Goal: Information Seeking & Learning: Learn about a topic

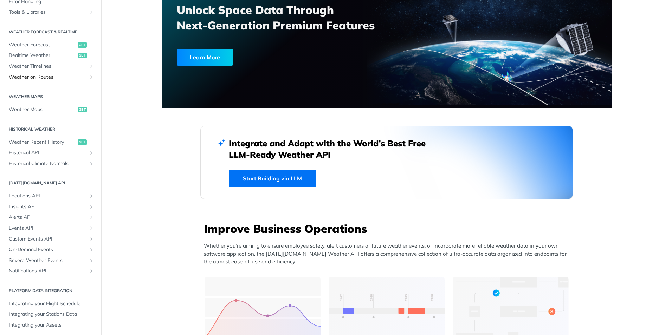
scroll to position [132, 0]
click at [40, 43] on span "Weather Forecast" at bounding box center [42, 41] width 67 height 7
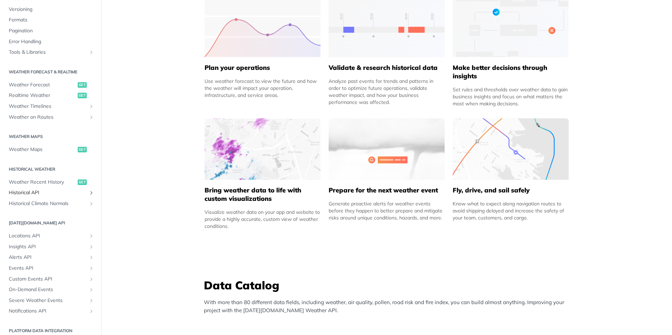
scroll to position [26, 0]
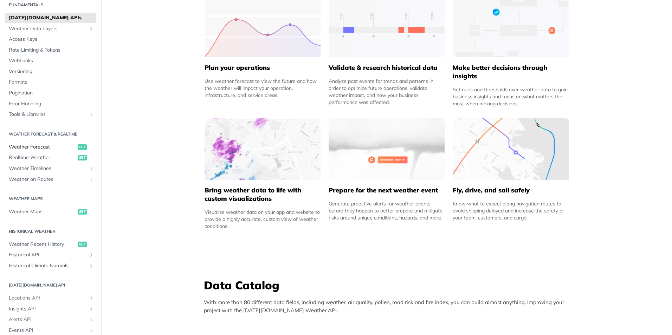
click at [42, 149] on span "Weather Forecast" at bounding box center [42, 147] width 67 height 7
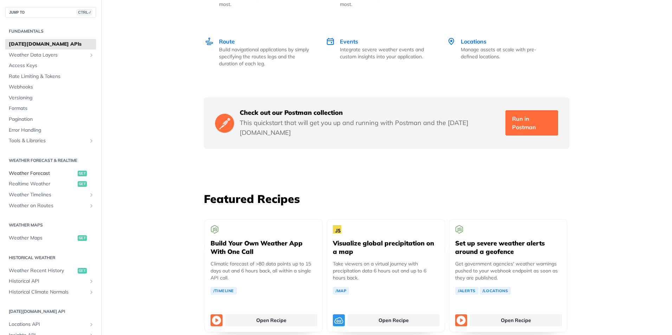
click at [41, 173] on span "Weather Forecast" at bounding box center [42, 173] width 67 height 7
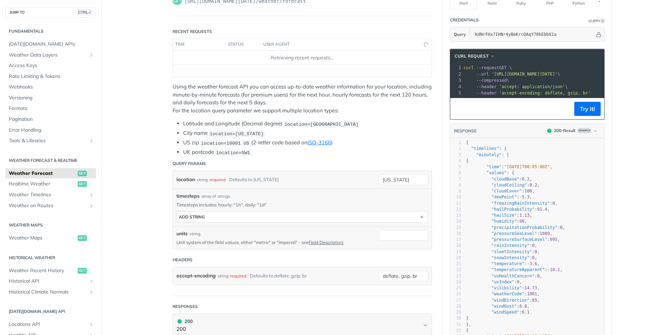
scroll to position [70, 0]
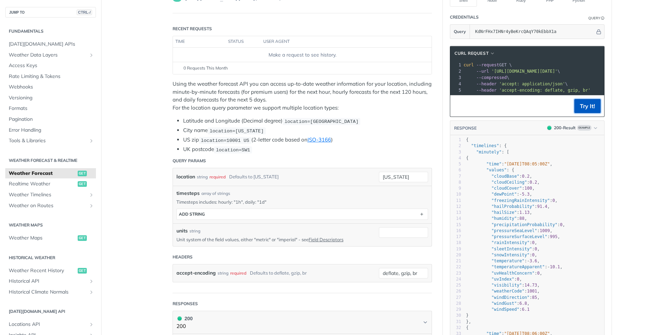
click at [580, 110] on button "Try It!" at bounding box center [588, 106] width 26 height 14
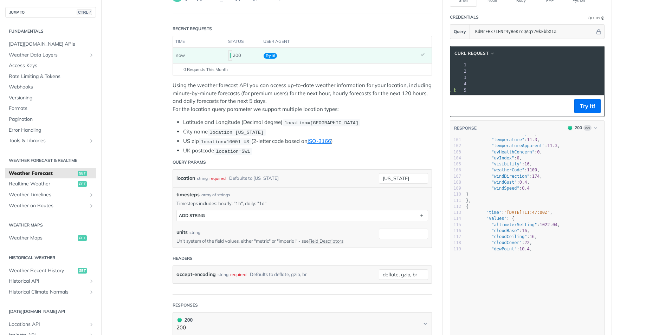
scroll to position [0, 0]
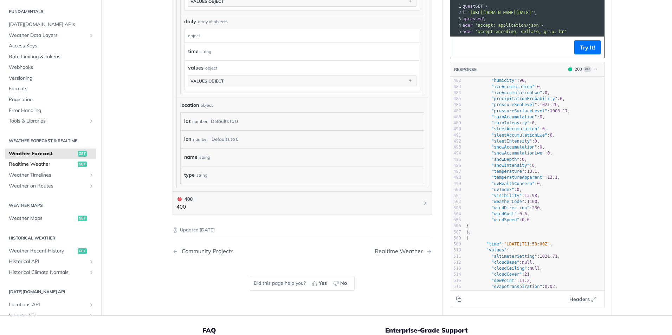
click at [52, 164] on span "Realtime Weather" at bounding box center [42, 164] width 67 height 7
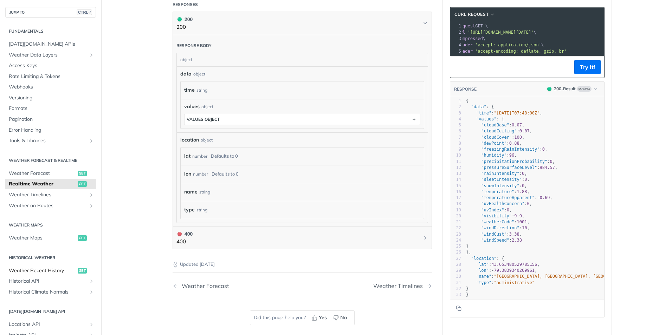
click at [50, 266] on link "Weather Recent History get" at bounding box center [50, 271] width 91 height 11
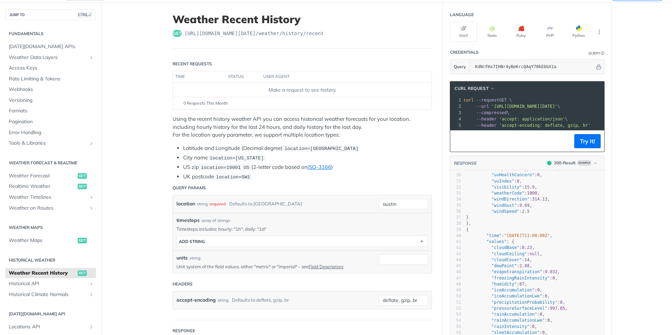
click at [503, 137] on footer "Try It!" at bounding box center [527, 140] width 154 height 21
drag, startPoint x: 500, startPoint y: 135, endPoint x: 683, endPoint y: 139, distance: 182.5
click at [672, 139] on html "Jump to Content Reference Recipes FAQs Help Center Blog API Status Recipes Refe…" at bounding box center [336, 167] width 672 height 335
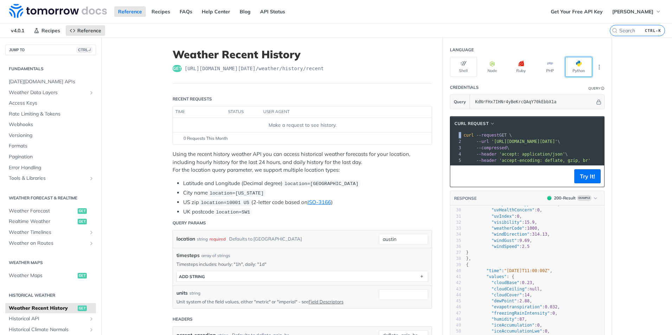
click at [582, 65] on span "button" at bounding box center [582, 64] width 0 height 6
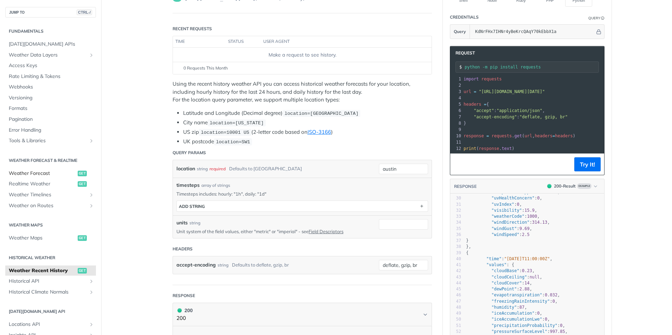
click at [31, 172] on span "Weather Forecast" at bounding box center [42, 173] width 67 height 7
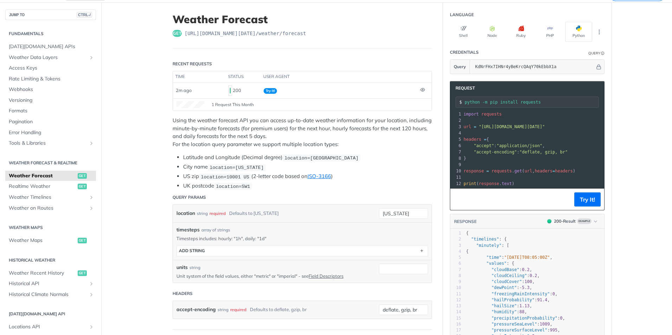
click at [485, 133] on pre "​" at bounding box center [592, 133] width 260 height 6
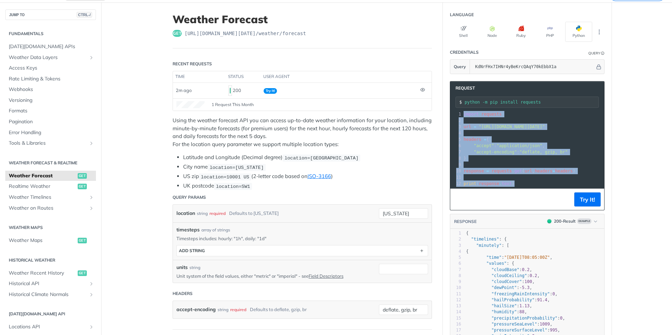
copy div "import requests 2 ​ 3 url = "https://api.tomorrow.io/v4/weather/forecast?locati…"
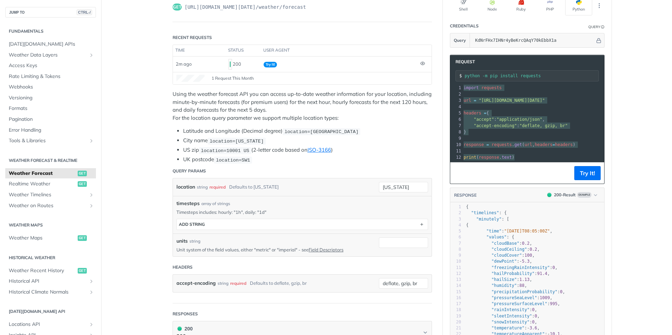
scroll to position [70, 0]
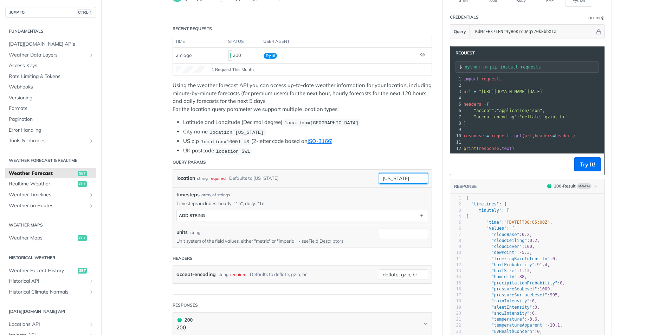
click at [411, 179] on input "[US_STATE]" at bounding box center [403, 178] width 49 height 11
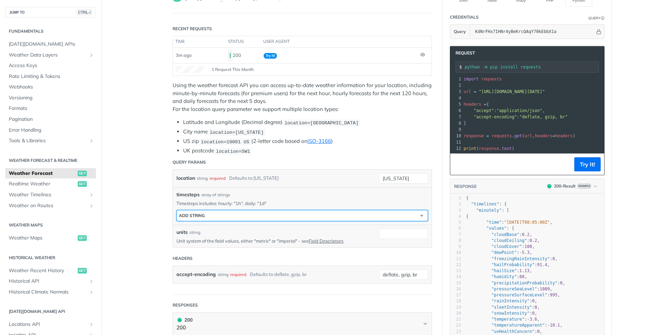
click at [245, 215] on button "ADD string" at bounding box center [302, 216] width 251 height 11
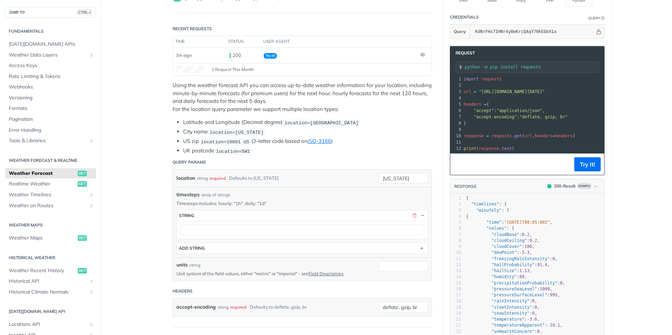
click at [214, 179] on div "required" at bounding box center [218, 178] width 16 height 10
drag, startPoint x: 354, startPoint y: 124, endPoint x: 283, endPoint y: 124, distance: 70.3
click at [283, 124] on li "Latitude and Longitude (Decimal degree) location=42.3478, -71.0466" at bounding box center [307, 123] width 249 height 8
copy span "location=42.3478, -71.0466"
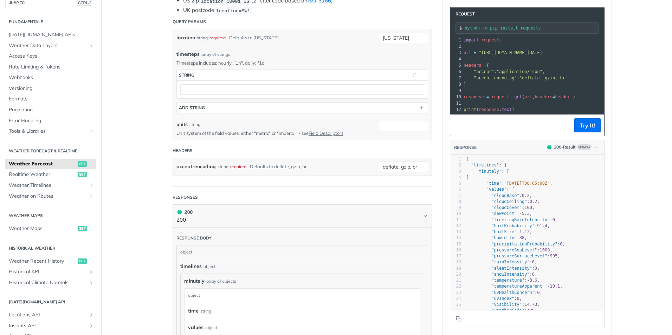
scroll to position [0, 0]
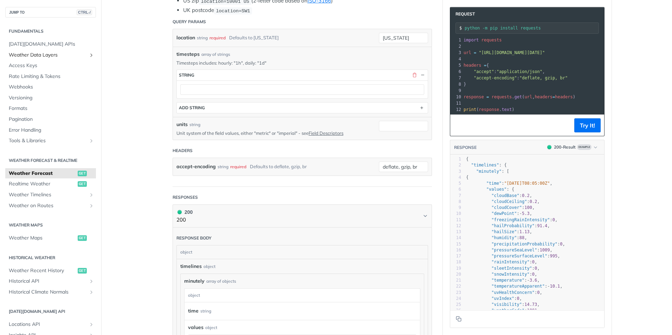
click at [89, 57] on icon "Show subpages for Weather Data Layers" at bounding box center [92, 55] width 6 height 6
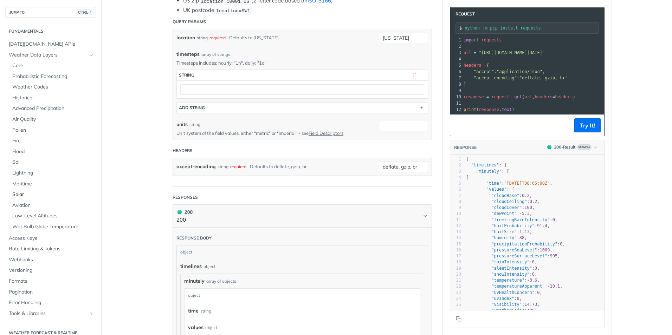
click at [15, 194] on span "Solar" at bounding box center [53, 194] width 82 height 7
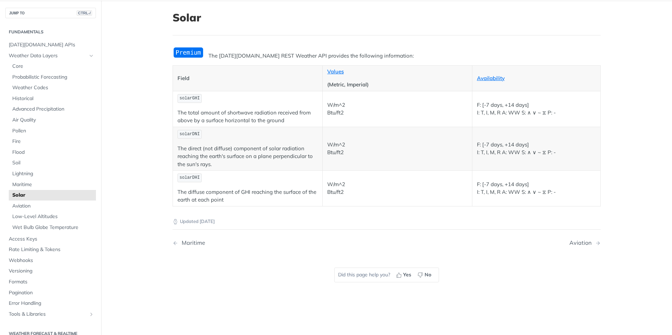
scroll to position [24, 0]
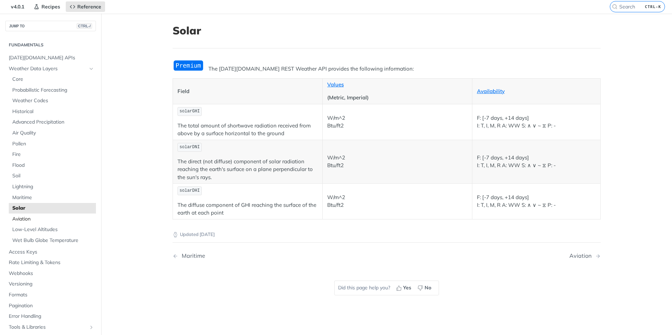
click at [27, 218] on span "Aviation" at bounding box center [53, 219] width 82 height 7
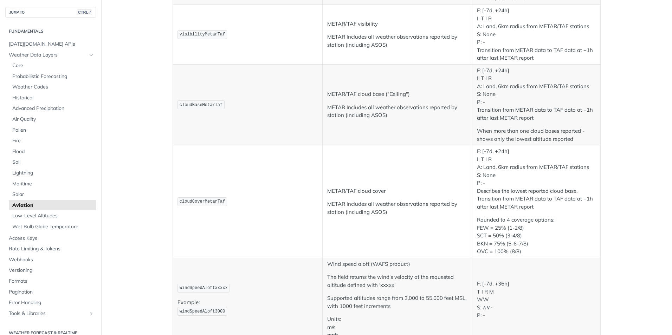
scroll to position [598, 0]
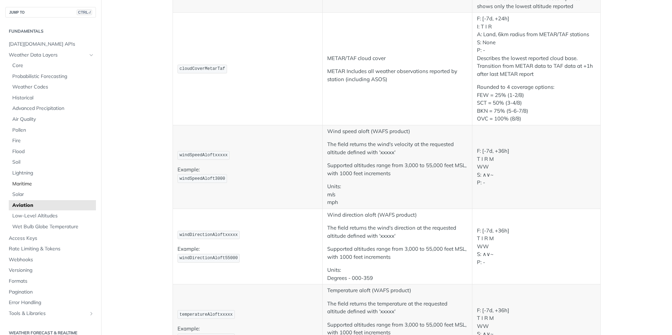
click at [27, 184] on span "Maritime" at bounding box center [53, 184] width 82 height 7
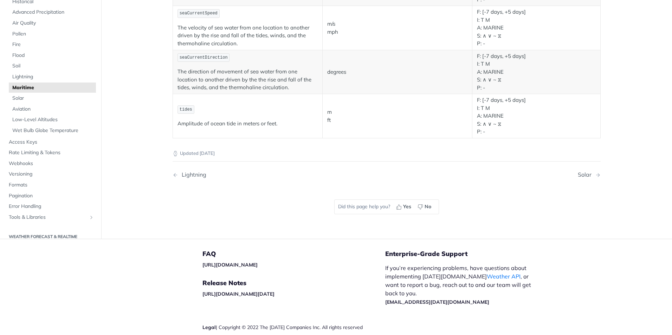
scroll to position [816, 0]
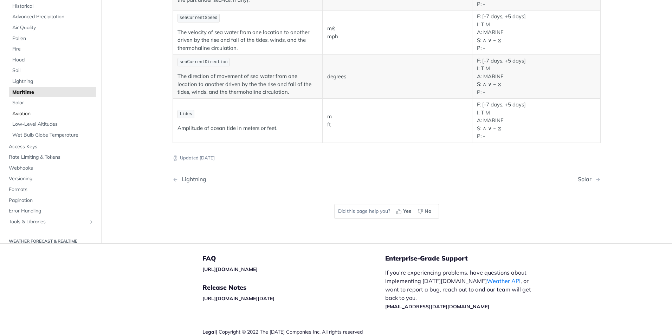
click at [27, 112] on span "Aviation" at bounding box center [53, 113] width 82 height 7
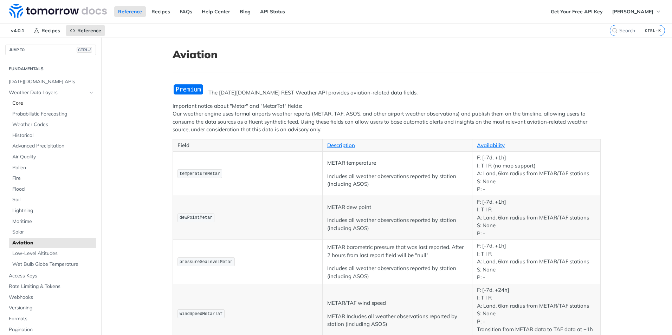
click at [24, 102] on span "Core" at bounding box center [53, 103] width 82 height 7
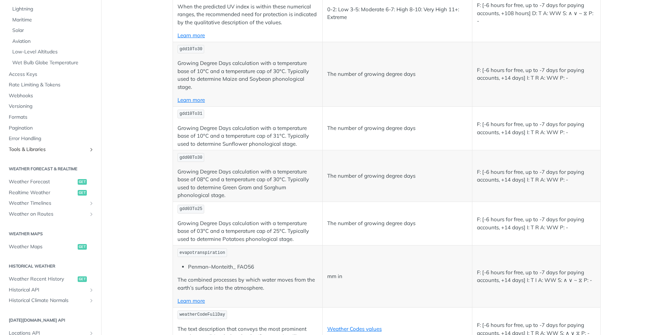
scroll to position [164, 0]
click at [31, 149] on span "Tools & Libraries" at bounding box center [48, 150] width 78 height 7
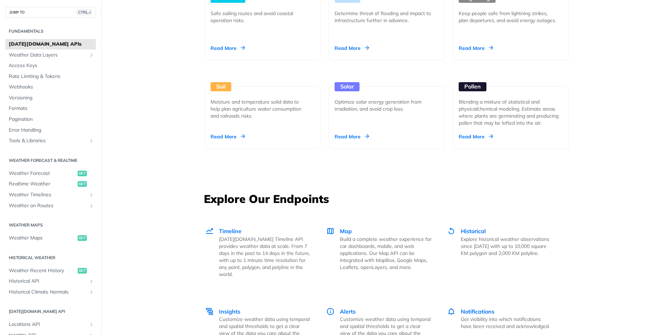
scroll to position [809, 0]
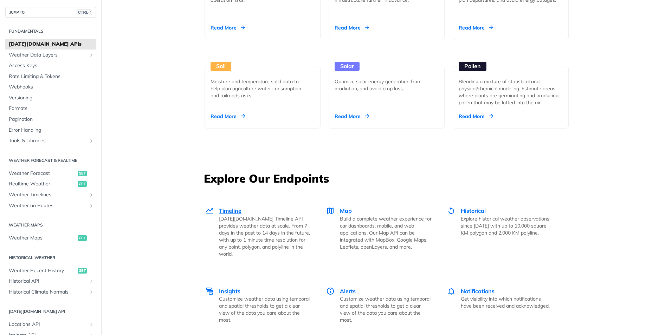
click at [232, 211] on span "Timeline" at bounding box center [230, 210] width 23 height 7
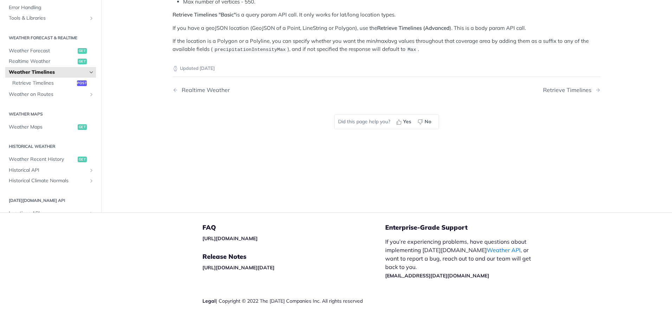
scroll to position [165, 0]
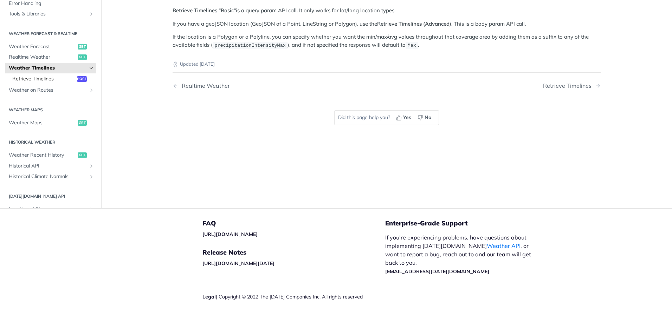
click at [36, 78] on span "Retrieve Timelines" at bounding box center [43, 79] width 63 height 7
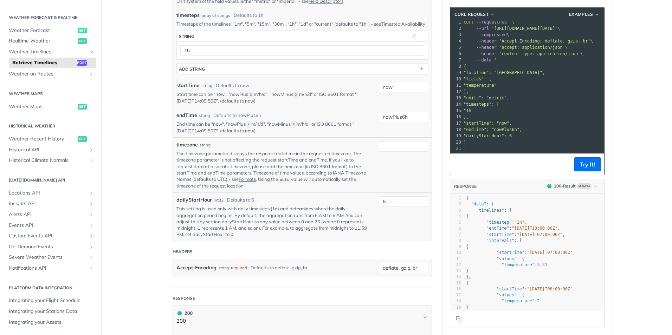
scroll to position [316, 0]
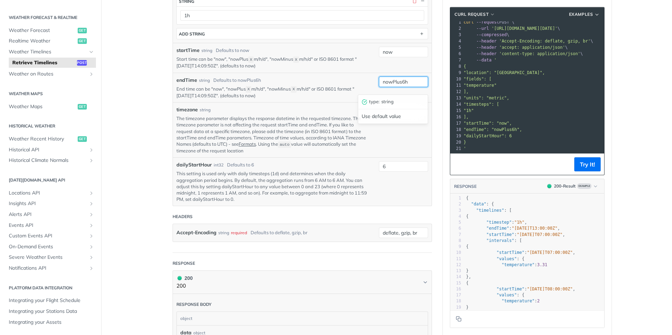
click at [387, 87] on input "nowPlus6h" at bounding box center [403, 82] width 49 height 11
click at [305, 145] on p "The timezone parameter displays the response datetime in the requested timezone…" at bounding box center [273, 134] width 192 height 39
click at [391, 117] on input "timezone" at bounding box center [403, 111] width 49 height 11
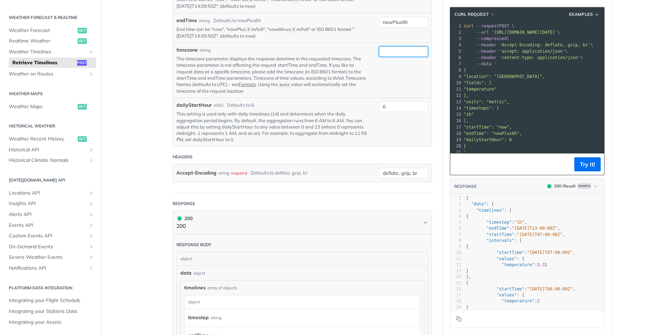
scroll to position [306, 0]
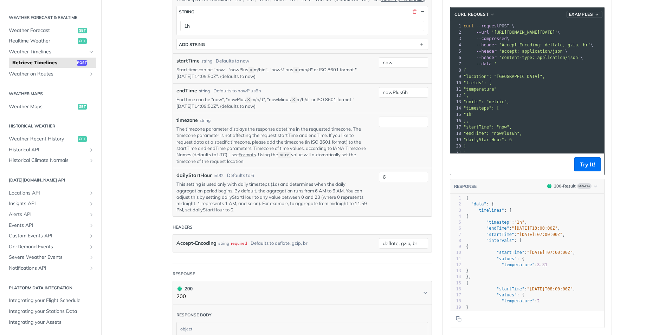
click at [584, 13] on span "Examples" at bounding box center [581, 14] width 24 height 6
click at [632, 30] on main "JUMP TO CTRL-/ Fundamentals Tomorrow.io APIs Weather Data Layers Core Probabili…" at bounding box center [336, 179] width 672 height 894
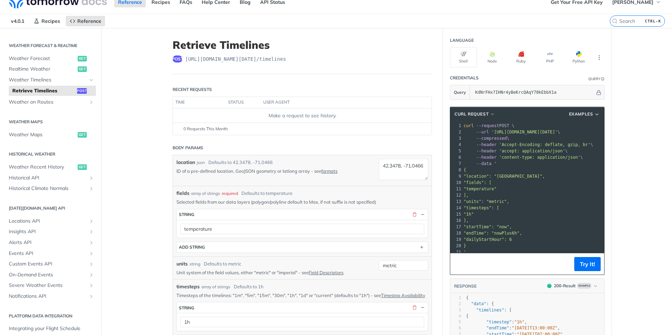
scroll to position [0, 0]
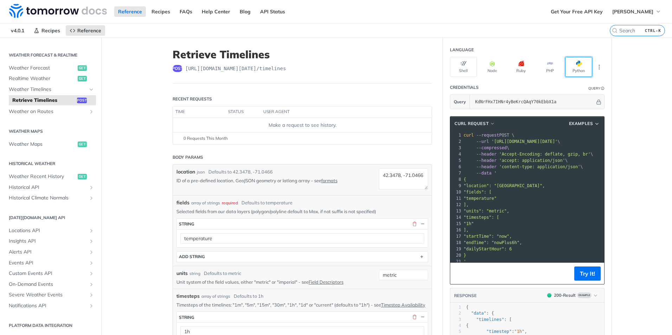
click at [584, 65] on button "Python" at bounding box center [578, 67] width 27 height 20
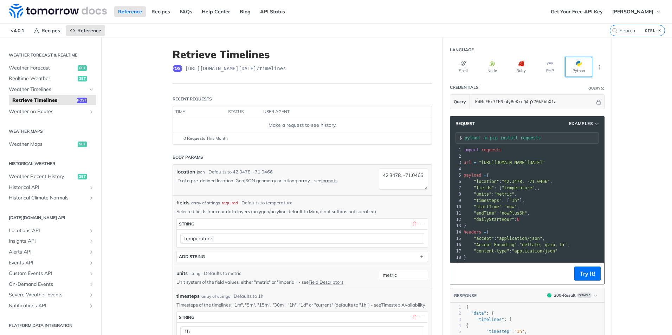
click at [582, 67] on button "Python" at bounding box center [578, 67] width 27 height 20
click at [645, 13] on span "[PERSON_NAME]" at bounding box center [633, 11] width 41 height 6
click at [201, 31] on nav "v4.0.1 Recipes Reference" at bounding box center [305, 31] width 610 height 14
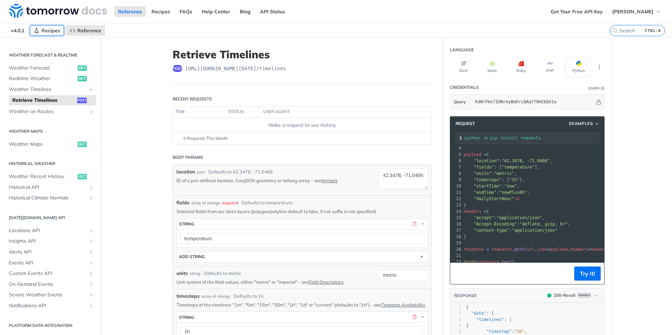
scroll to position [30, 0]
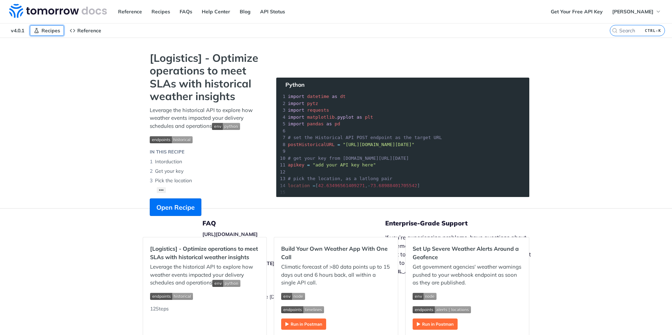
click at [58, 32] on span "Recipes" at bounding box center [50, 30] width 19 height 6
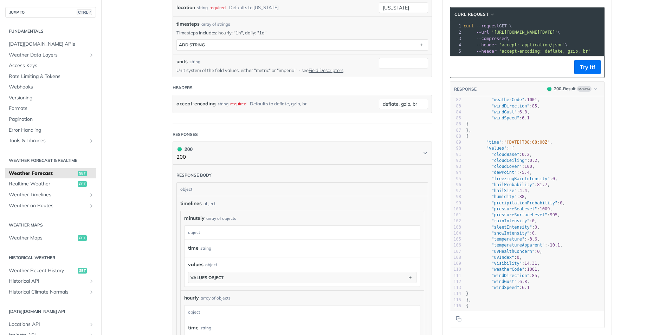
scroll to position [281, 0]
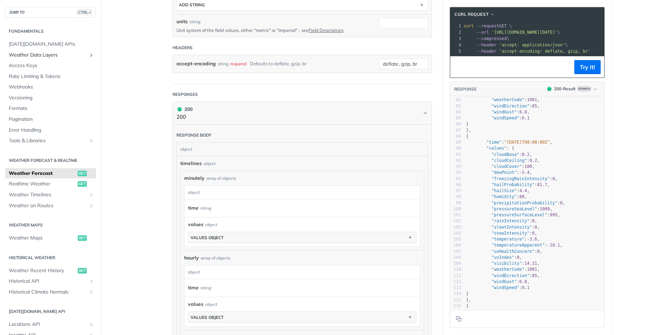
click at [89, 55] on icon "Show subpages for Weather Data Layers" at bounding box center [92, 55] width 6 height 6
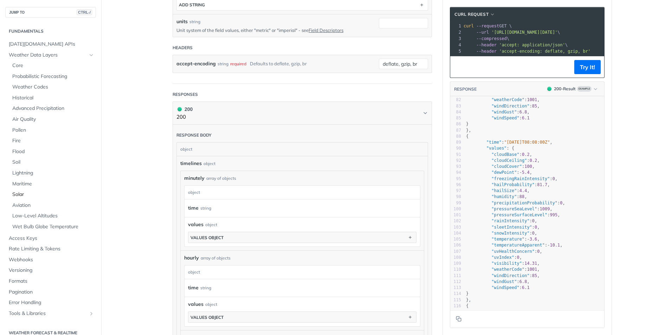
click at [15, 195] on span "Solar" at bounding box center [53, 194] width 82 height 7
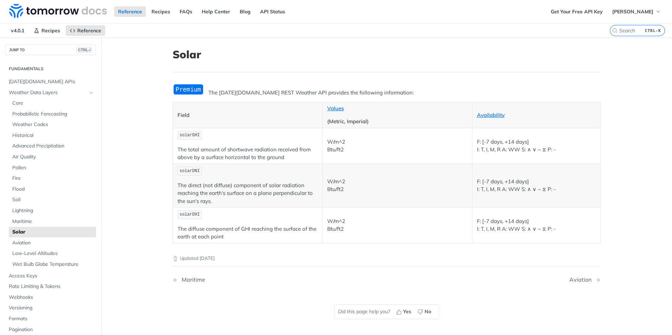
click at [191, 90] on img "Expand image" at bounding box center [189, 90] width 32 height 12
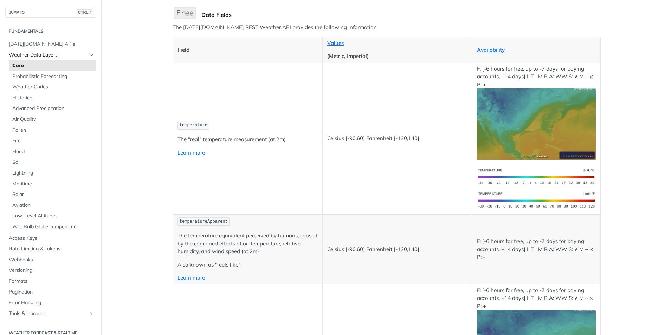
scroll to position [35, 0]
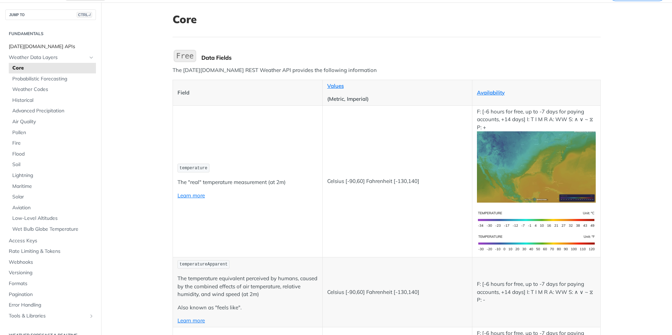
click at [48, 46] on span "[DATE][DOMAIN_NAME] APIs" at bounding box center [51, 46] width 85 height 7
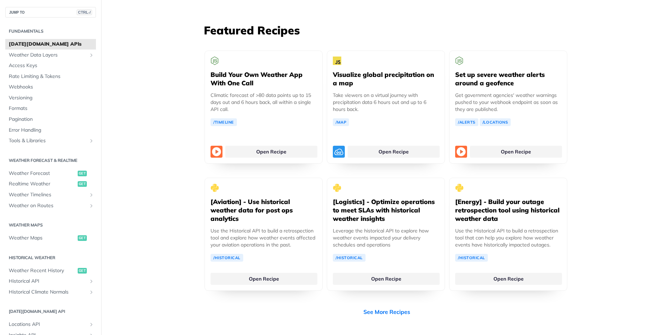
scroll to position [1301, 0]
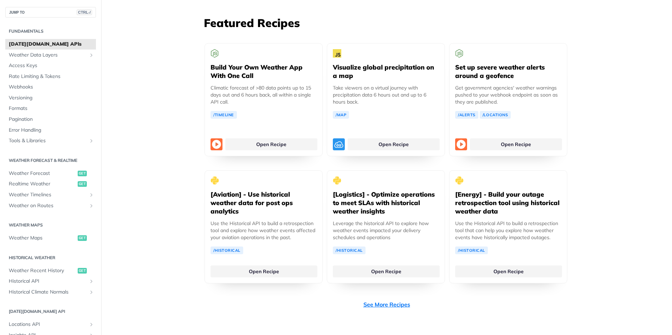
click at [388, 301] on link "See More Recipes" at bounding box center [387, 305] width 47 height 8
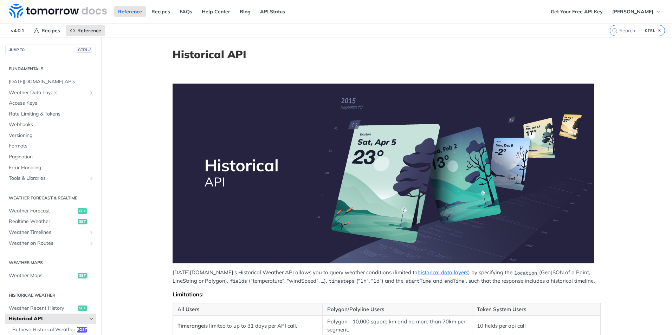
scroll to position [211, 0]
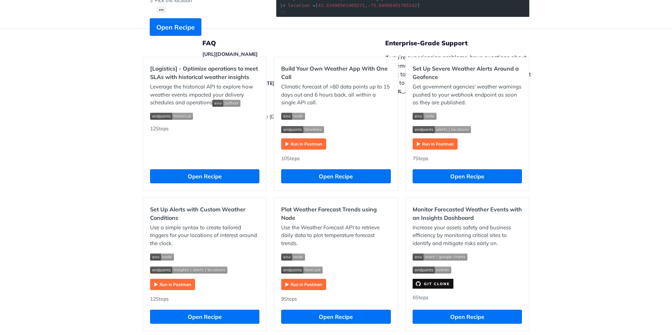
scroll to position [176, 0]
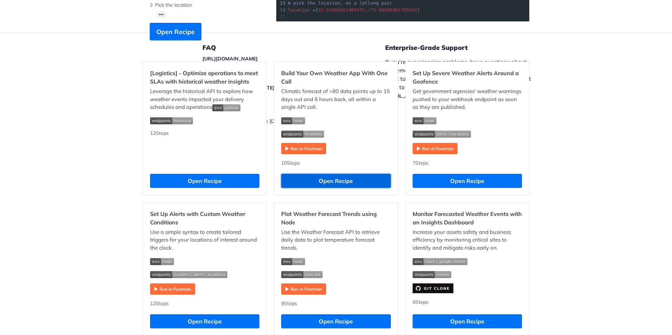
click at [347, 180] on button "Open Recipe" at bounding box center [335, 181] width 109 height 14
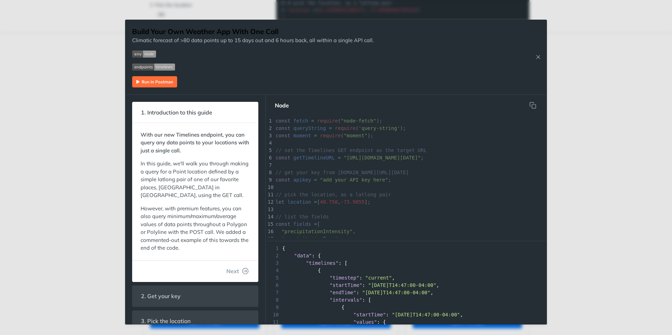
click at [332, 153] on span "// set the Timelines GET endpoint as the target URL" at bounding box center [351, 151] width 151 height 6
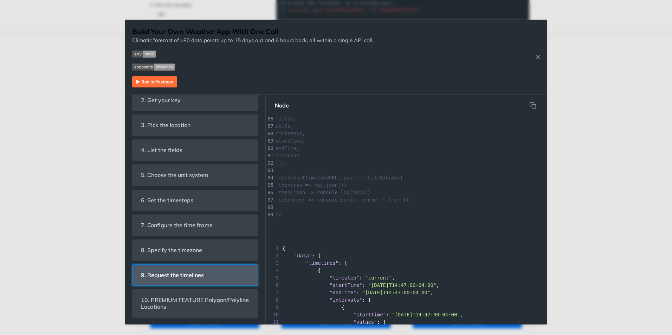
click at [190, 278] on span "9. Request the timelines" at bounding box center [172, 276] width 73 height 14
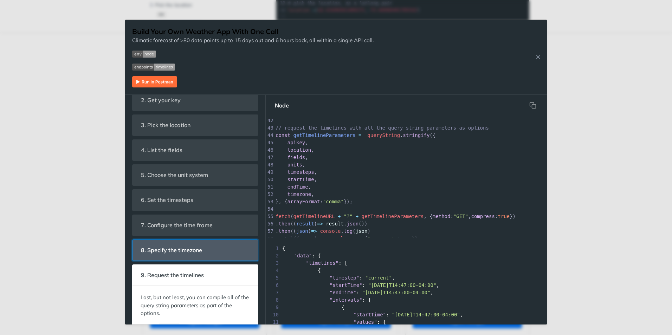
click at [174, 255] on span "8. Specify the timezone" at bounding box center [171, 251] width 71 height 14
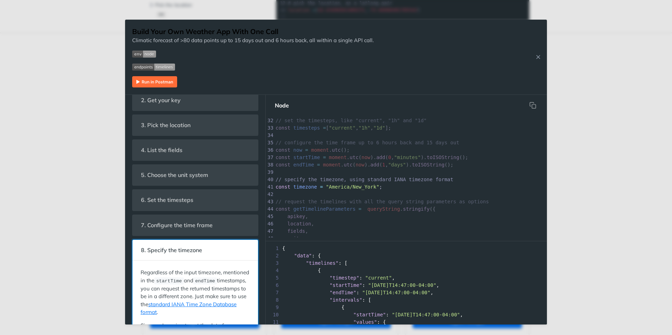
click at [188, 249] on span "8. Specify the timezone" at bounding box center [171, 251] width 71 height 14
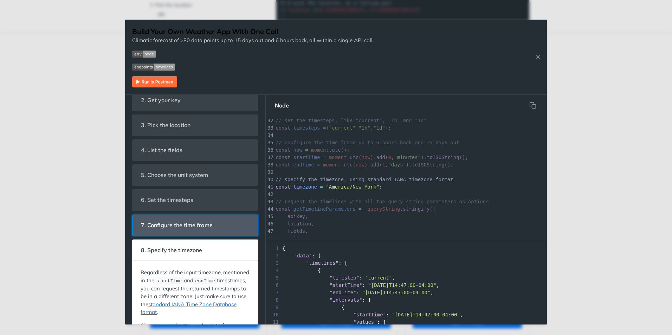
click at [187, 224] on span "7. Configure the time frame" at bounding box center [177, 226] width 82 height 14
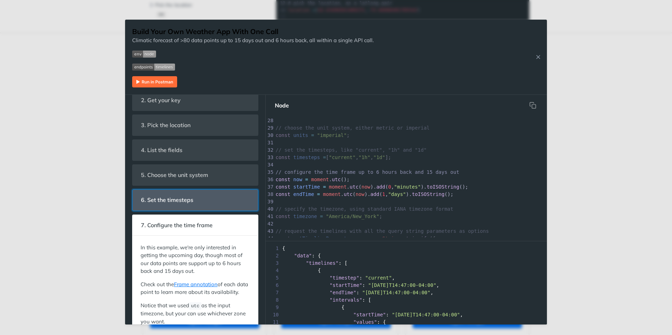
click at [192, 202] on span "6. Set the timesteps" at bounding box center [167, 200] width 62 height 14
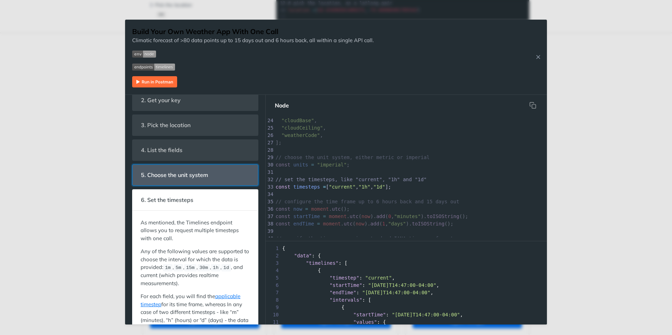
click at [192, 176] on span "5. Choose the unit system" at bounding box center [174, 175] width 77 height 14
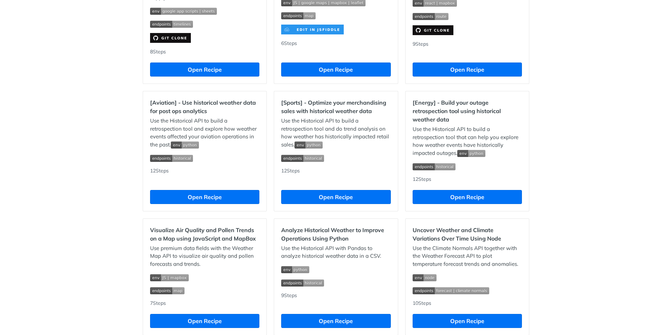
scroll to position [596, 0]
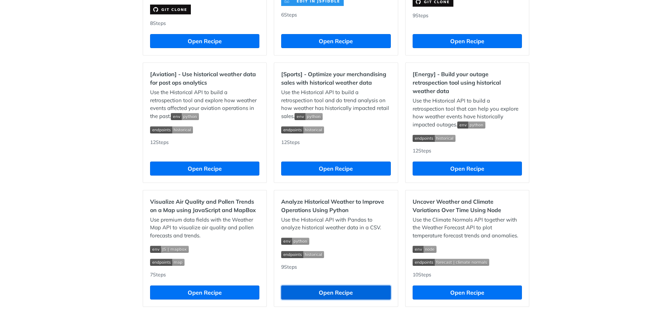
drag, startPoint x: 337, startPoint y: 291, endPoint x: 326, endPoint y: 293, distance: 10.8
click at [326, 293] on button "Open Recipe" at bounding box center [335, 293] width 109 height 14
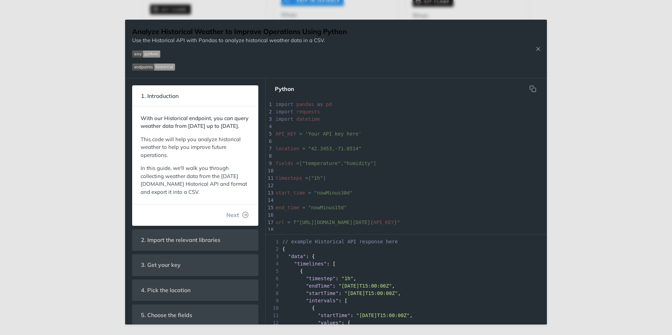
click at [379, 145] on pre "​" at bounding box center [500, 141] width 452 height 7
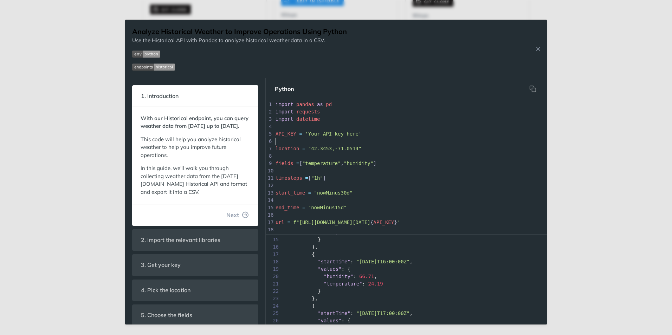
click at [371, 141] on pre "​" at bounding box center [504, 141] width 461 height 7
click at [532, 90] on icon "hidden" at bounding box center [533, 88] width 7 height 7
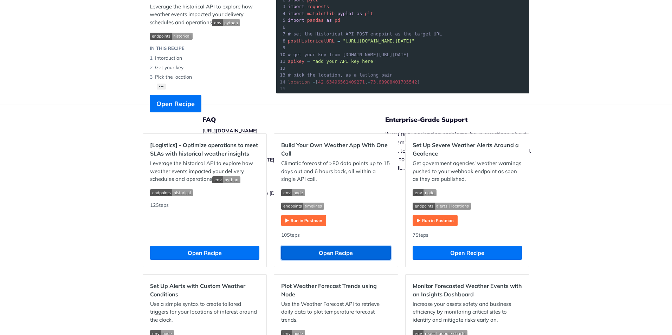
click at [339, 254] on button "Open Recipe" at bounding box center [335, 253] width 109 height 14
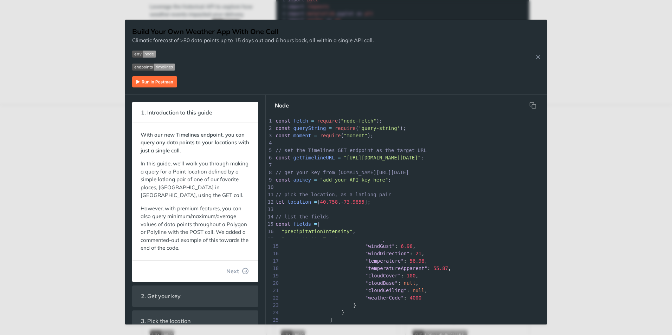
click at [403, 173] on span "// get your key from app.tomorrow.io/development/keys" at bounding box center [342, 173] width 133 height 6
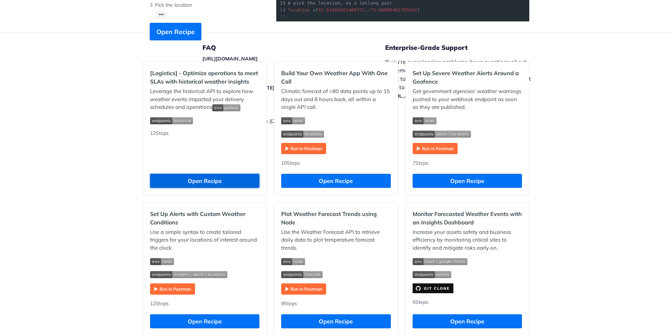
click at [193, 179] on button "Open Recipe" at bounding box center [204, 181] width 109 height 14
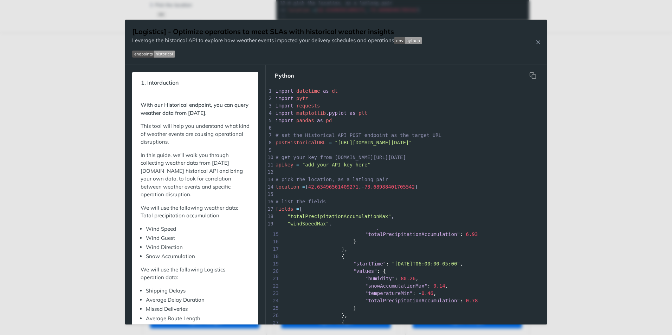
click at [353, 134] on span "# set the Historical API POST endpoint as the target URL" at bounding box center [359, 136] width 166 height 6
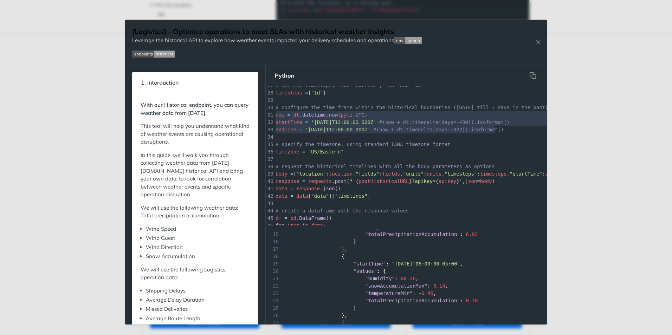
drag, startPoint x: 512, startPoint y: 131, endPoint x: 212, endPoint y: 115, distance: 300.0
click at [212, 115] on div "1. Intorduction With our Historical endpoint, you can query weather data from J…" at bounding box center [336, 195] width 422 height 260
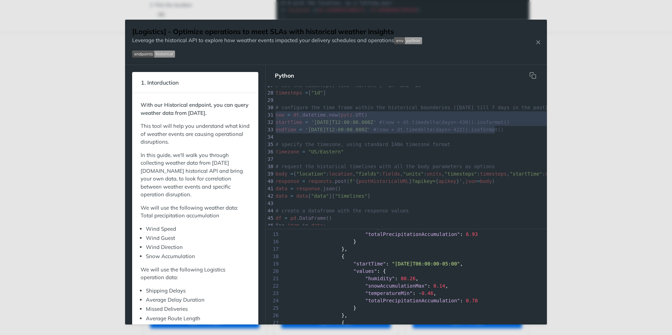
type textarea "now = dt.datetime.now(pytz.UTC) startTime = '2020-12-01T12:00:00.000Z' #(now + …"
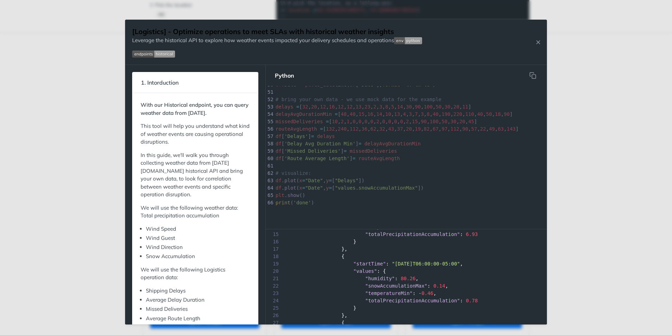
click at [607, 140] on div "Jump to Content Reference Recipes FAQs Help Center Blog API Status Recipes Refe…" at bounding box center [336, 167] width 672 height 335
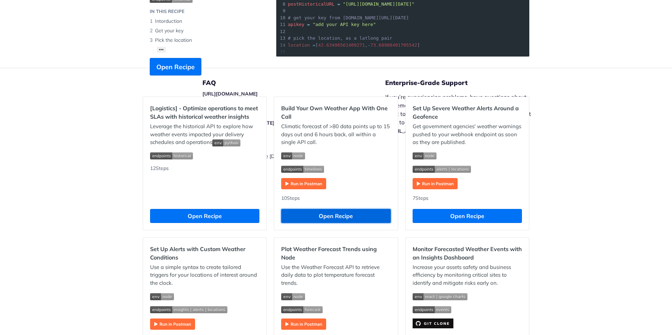
click at [318, 216] on button "Open Recipe" at bounding box center [335, 216] width 109 height 14
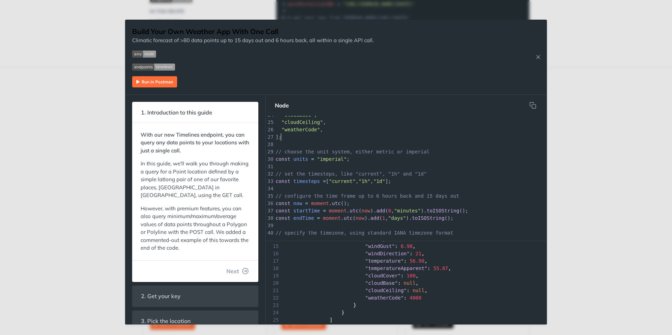
click at [373, 135] on pre "];" at bounding box center [432, 137] width 316 height 7
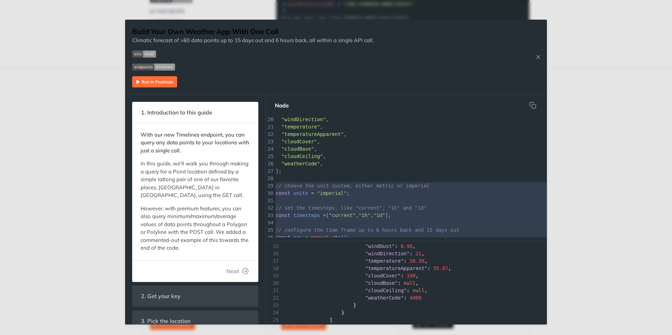
drag, startPoint x: 388, startPoint y: 205, endPoint x: 266, endPoint y: 183, distance: 123.8
click at [274, 183] on div "1 const fetch = require ( "node-fetch" ); 2 const queryString = require ( 'quer…" at bounding box center [432, 186] width 316 height 421
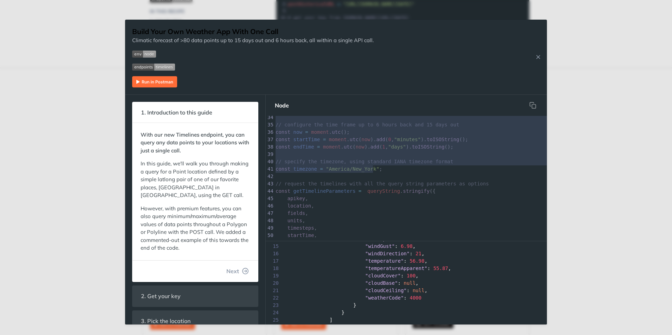
type textarea "// choose the unit system, either metric or imperial const units = "imperial"; …"
click at [357, 189] on span "const getTimelineParameters = queryString . stringify ({" at bounding box center [356, 191] width 160 height 6
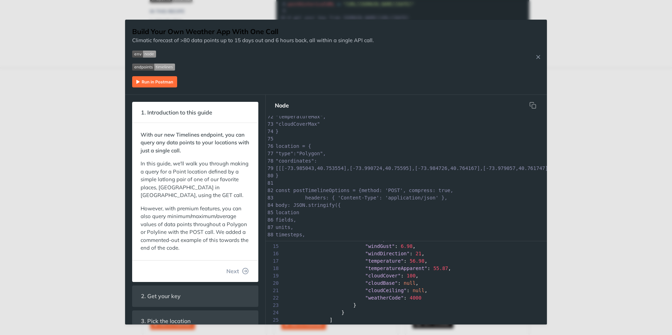
scroll to position [599, 0]
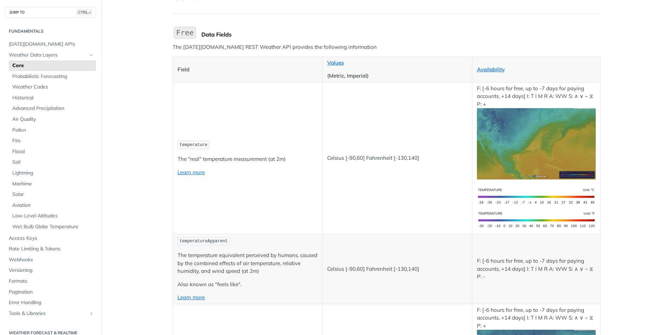
scroll to position [70, 0]
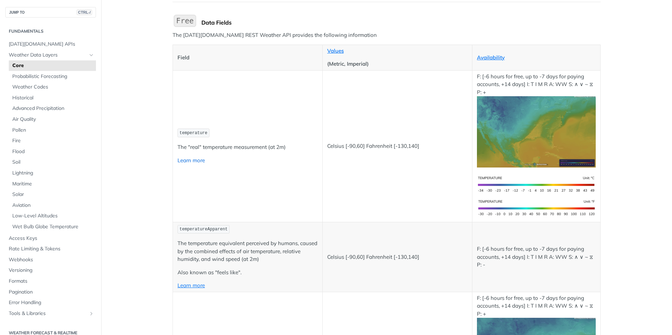
click at [198, 161] on link "Learn more" at bounding box center [191, 160] width 27 height 7
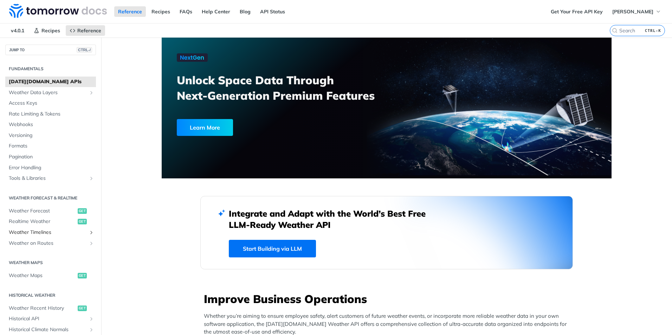
click at [41, 234] on span "Weather Timelines" at bounding box center [48, 232] width 78 height 7
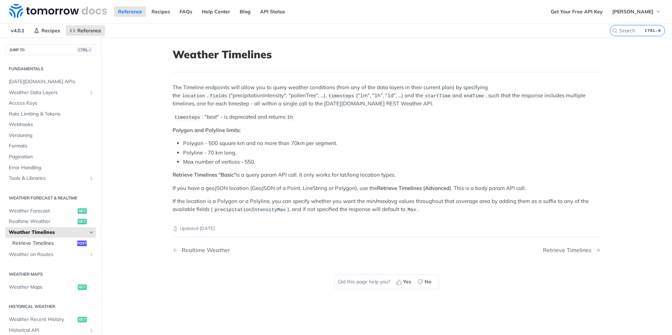
click at [39, 245] on span "Retrieve Timelines" at bounding box center [43, 243] width 63 height 7
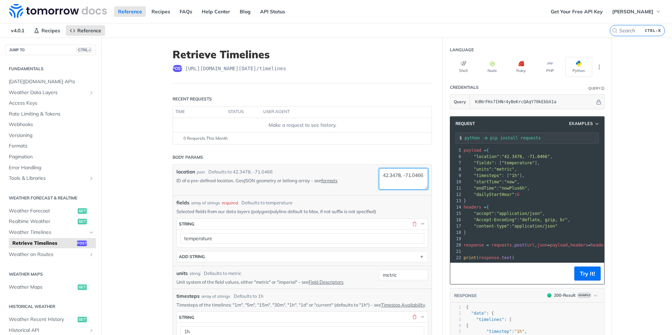
click at [409, 178] on textarea "42.3478, -71.0466" at bounding box center [403, 178] width 49 height 21
click at [411, 180] on textarea "42.3478, -71.0466" at bounding box center [403, 178] width 49 height 21
click at [404, 180] on textarea "42.3478, -71.0466" at bounding box center [403, 178] width 49 height 21
click at [409, 183] on textarea "42.3478, -71.0466" at bounding box center [403, 178] width 49 height 21
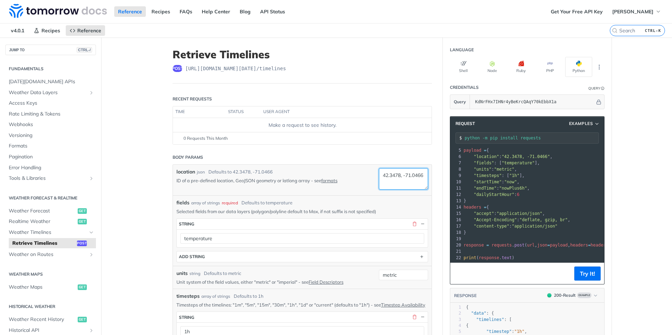
drag, startPoint x: 406, startPoint y: 183, endPoint x: 370, endPoint y: 173, distance: 37.1
click at [370, 173] on div "location json Defaults to [GEOGRAPHIC_DATA] ID of a pre-defined location, GeoJS…" at bounding box center [303, 180] width 252 height 24
paste textarea "53.65175,19.17617"
type textarea "42.3478, -71.0466"
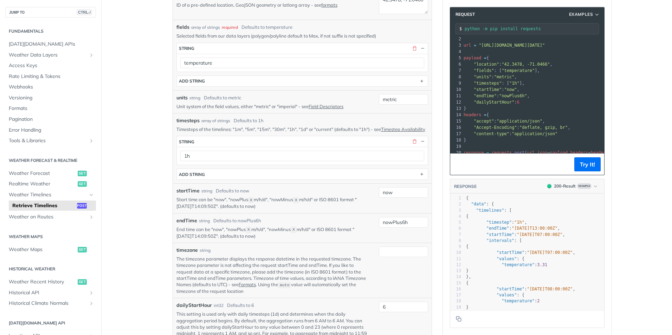
scroll to position [0, 0]
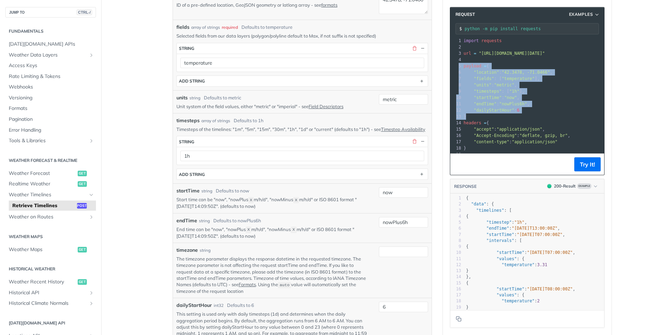
drag, startPoint x: 468, startPoint y: 117, endPoint x: 441, endPoint y: 62, distance: 62.1
click at [443, 62] on section "Request Examples python -m pip install requests xxxxxxxxxx 22 1 import requests…" at bounding box center [527, 167] width 169 height 335
copy div "​ 5 payload = { 6 "location" : "[GEOGRAPHIC_DATA]" , 7 "fields" : [ "temperatur…"
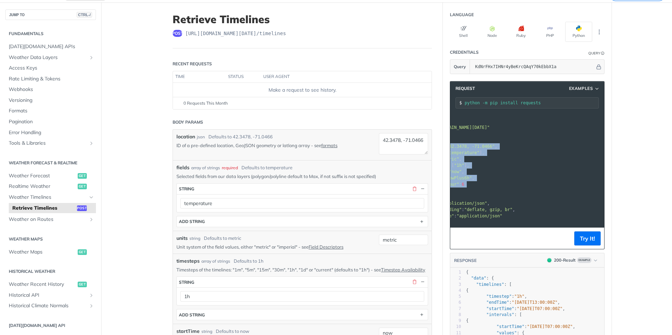
scroll to position [0, 0]
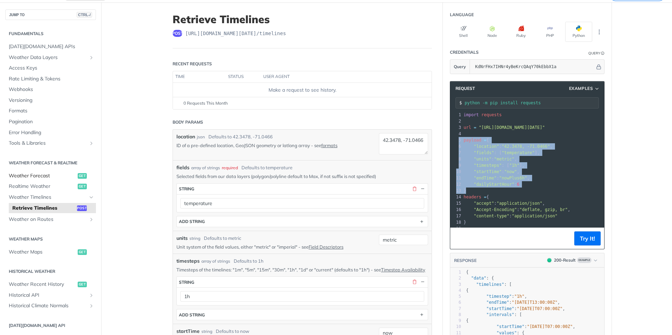
click at [37, 178] on span "Weather Forecast" at bounding box center [42, 176] width 67 height 7
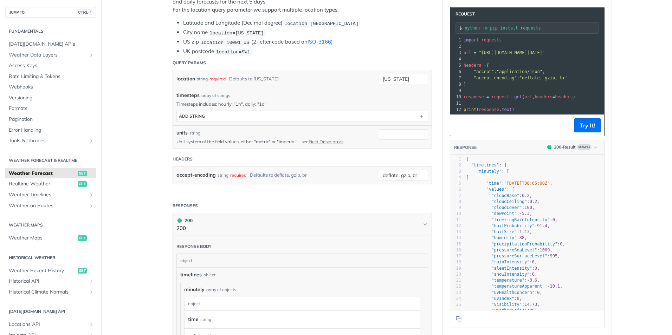
scroll to position [176, 0]
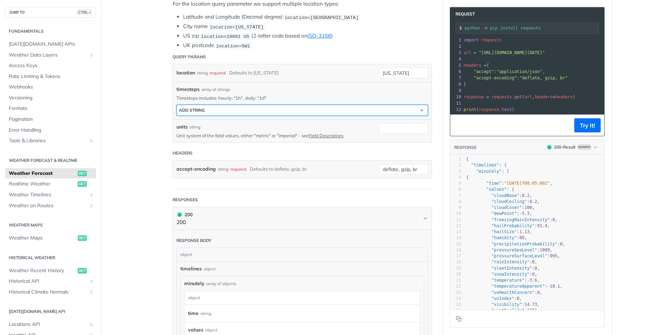
click at [210, 111] on button "ADD string" at bounding box center [302, 110] width 251 height 11
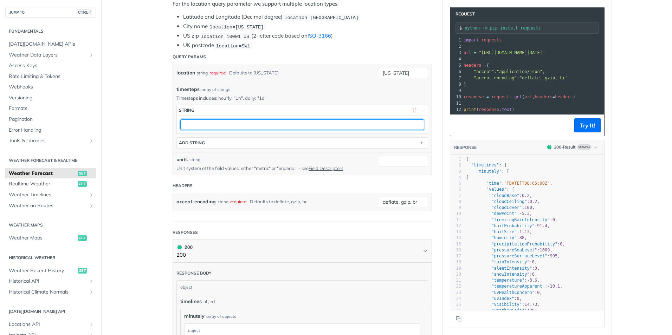
click at [203, 122] on input "text" at bounding box center [302, 125] width 244 height 11
type input "1h"
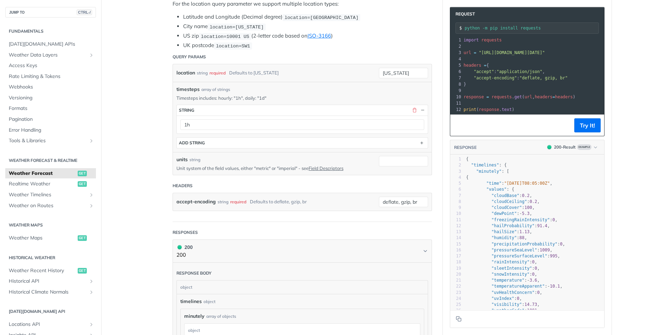
click at [156, 145] on main "JUMP TO CTRL-/ Fundamentals [DATE][DOMAIN_NAME] APIs Weather Data Layers Core P…" at bounding box center [336, 316] width 672 height 909
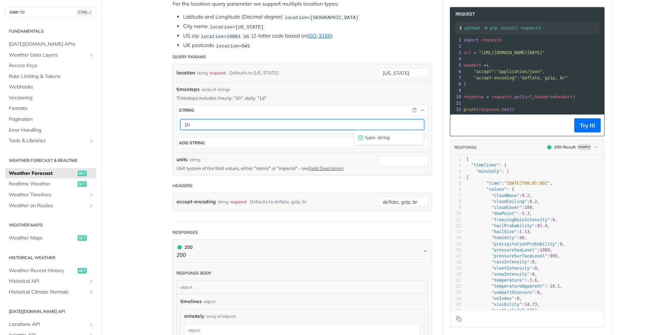
click at [276, 124] on input "1h" at bounding box center [302, 125] width 244 height 11
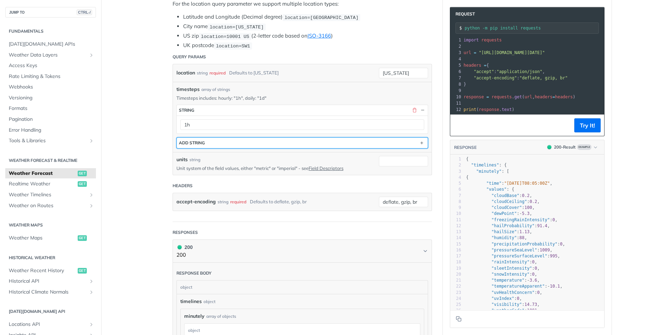
click at [242, 142] on button "ADD string" at bounding box center [302, 143] width 251 height 11
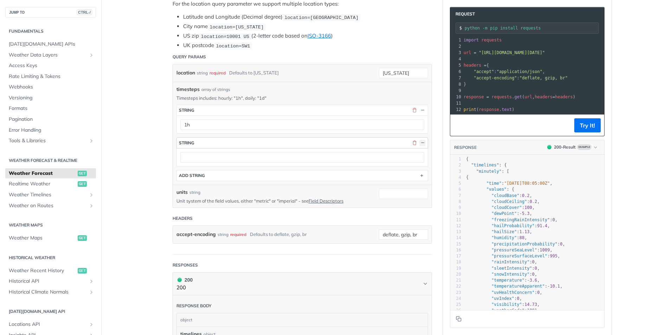
click at [421, 140] on button "button" at bounding box center [423, 143] width 6 height 6
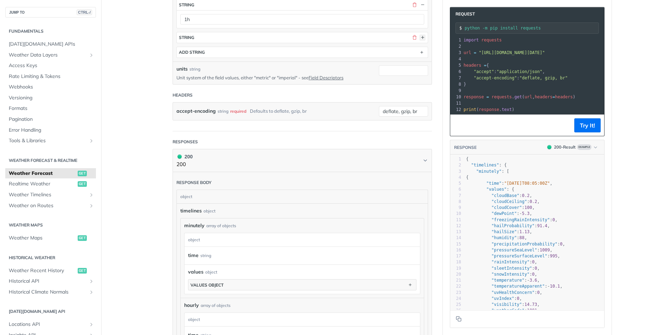
scroll to position [35, 0]
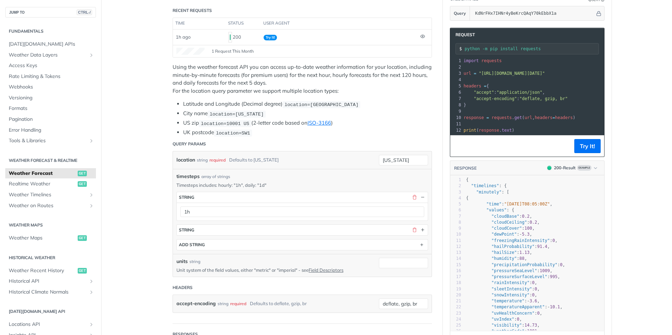
scroll to position [105, 0]
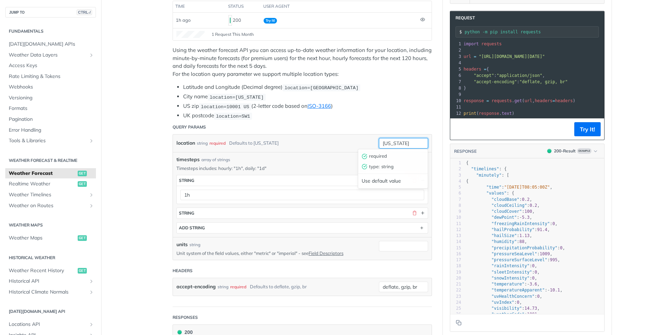
click at [415, 144] on input "new york" at bounding box center [403, 143] width 49 height 11
drag, startPoint x: 407, startPoint y: 142, endPoint x: 350, endPoint y: 141, distance: 57.3
click at [350, 141] on div "location string required Defaults to new york new york required type : string U…" at bounding box center [303, 143] width 252 height 11
paste input "53.65175,19.17617"
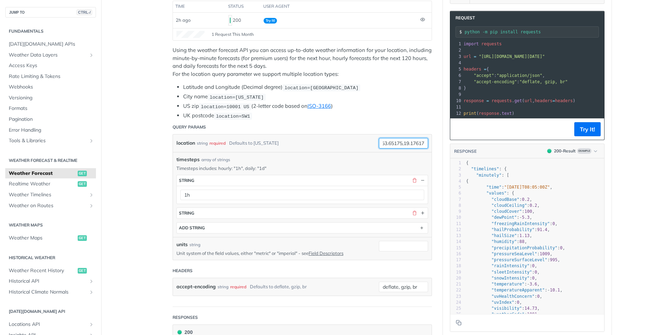
type input "53.65175,19.17617"
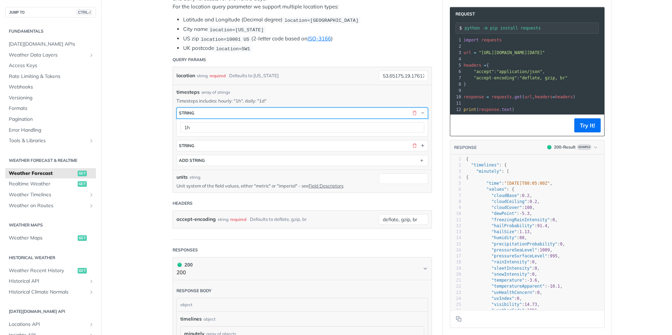
scroll to position [176, 0]
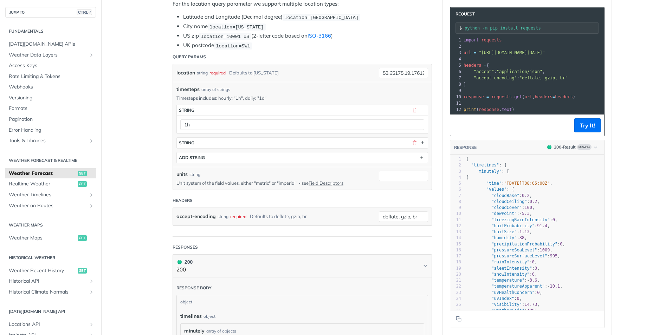
click at [532, 62] on pre "​" at bounding box center [630, 59] width 337 height 6
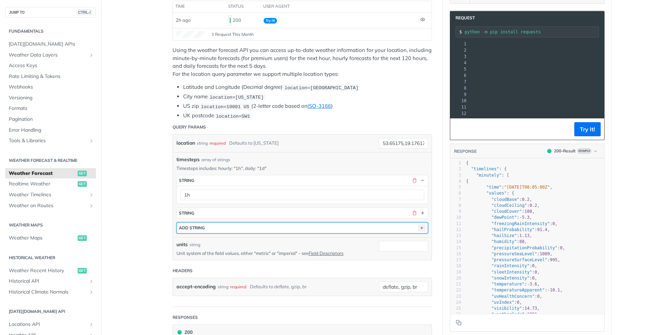
click at [420, 226] on icon "button" at bounding box center [422, 228] width 8 height 8
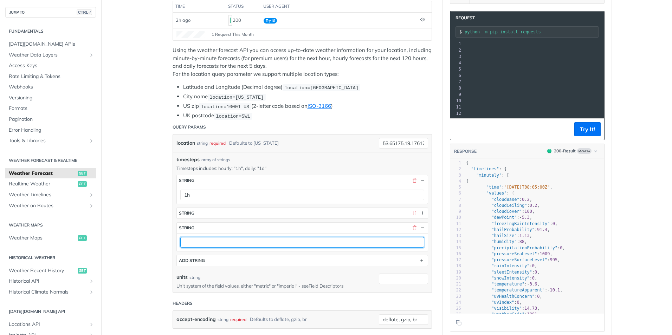
click at [211, 241] on input "text" at bounding box center [302, 242] width 244 height 11
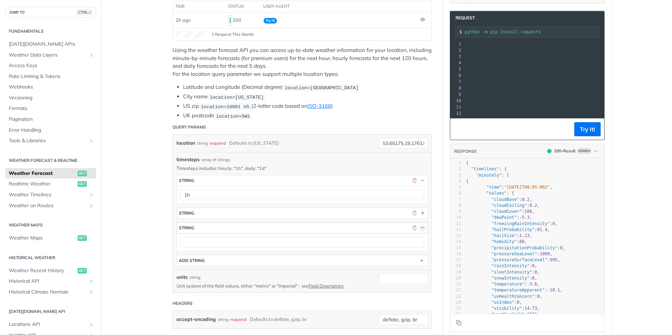
click at [420, 229] on button "button" at bounding box center [423, 228] width 6 height 6
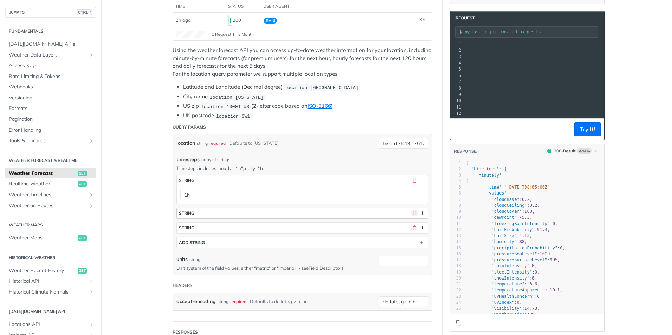
click at [411, 213] on button "button" at bounding box center [414, 213] width 6 height 6
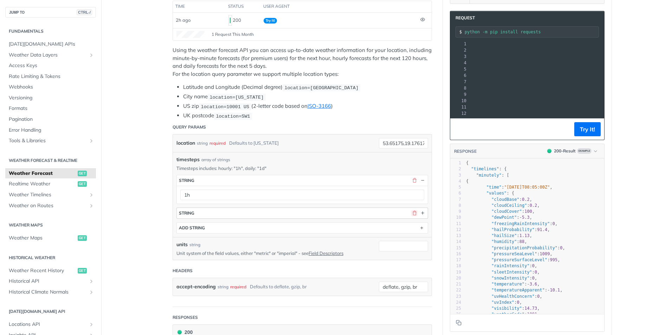
click at [411, 211] on button "button" at bounding box center [414, 213] width 6 height 6
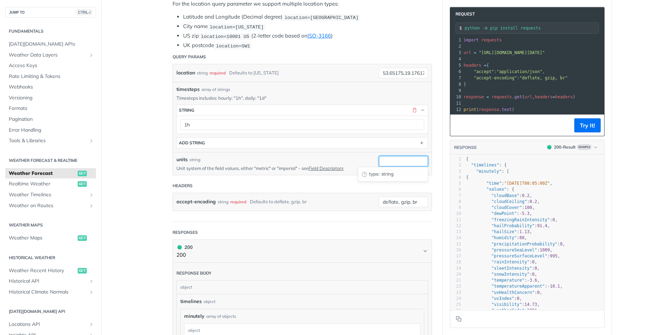
click at [403, 161] on input "units" at bounding box center [403, 161] width 49 height 11
type input "metric"
click at [545, 70] on pre ""accept" : "application/json" ," at bounding box center [632, 72] width 341 height 6
click at [415, 157] on input "metric" at bounding box center [403, 161] width 49 height 11
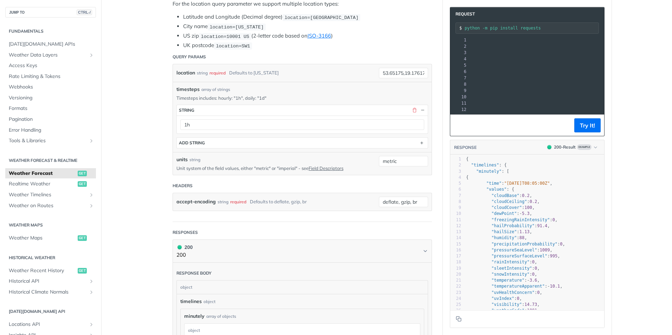
drag, startPoint x: 481, startPoint y: 52, endPoint x: 507, endPoint y: 53, distance: 25.3
click at [351, 53] on span ""https://api.tomorrow.io/v4/weather/forecast?location=53.65175%2C19.17617&times…" at bounding box center [318, 52] width 66 height 5
copy span "units=metric"
click at [35, 197] on span "Weather Timelines" at bounding box center [48, 195] width 78 height 7
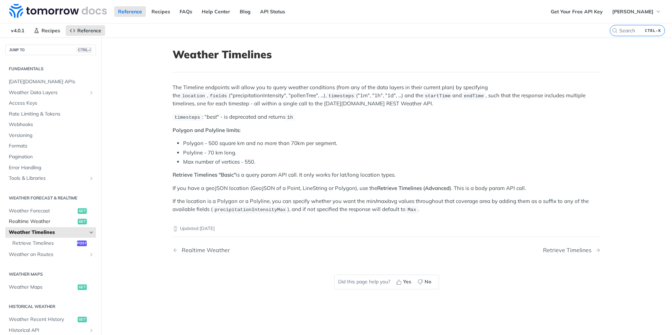
click at [41, 218] on link "Realtime Weather get" at bounding box center [50, 222] width 91 height 11
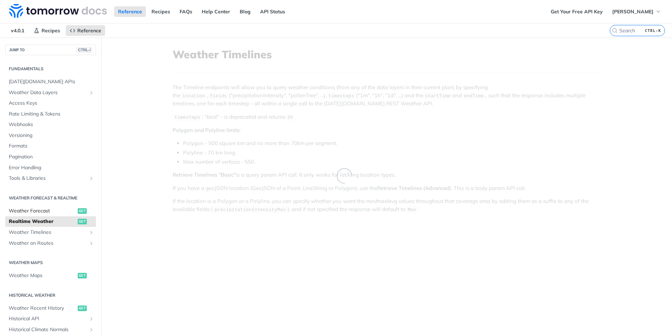
click at [44, 207] on link "Weather Forecast get" at bounding box center [50, 211] width 91 height 11
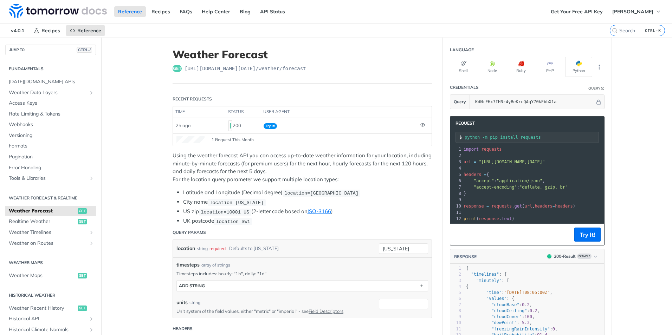
click at [41, 208] on span "Weather Forecast" at bounding box center [42, 211] width 67 height 7
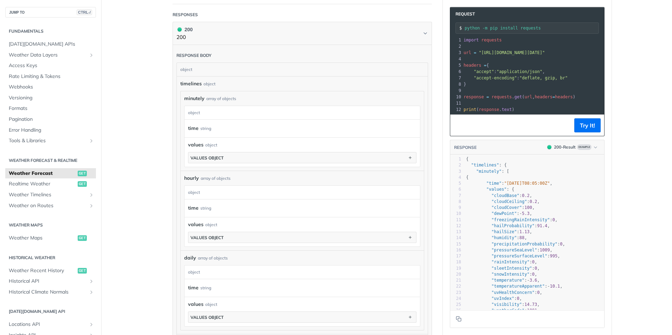
scroll to position [352, 0]
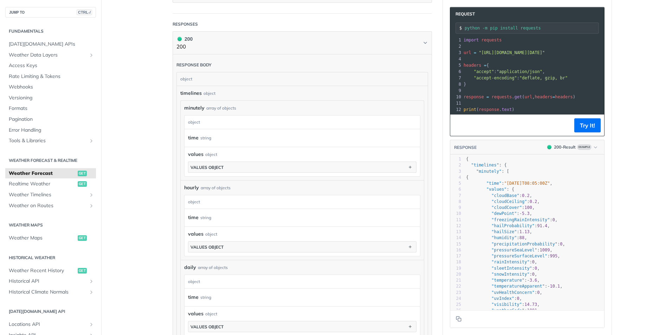
click at [334, 116] on div "object" at bounding box center [302, 122] width 234 height 13
click at [330, 125] on div "object" at bounding box center [302, 122] width 234 height 13
click at [305, 92] on div "timelines object" at bounding box center [302, 93] width 244 height 7
click at [222, 141] on div "time string" at bounding box center [297, 138] width 218 height 11
click at [248, 166] on button "values object" at bounding box center [302, 167] width 228 height 11
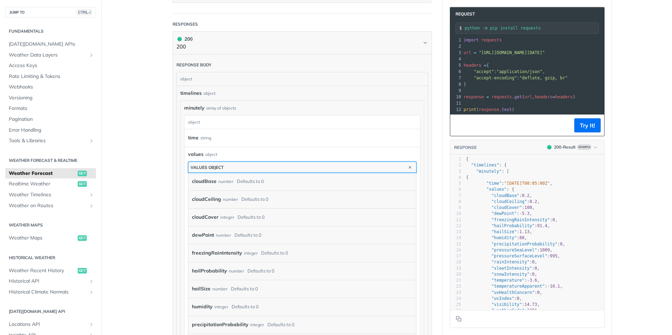
click at [286, 162] on button "values object" at bounding box center [302, 167] width 228 height 11
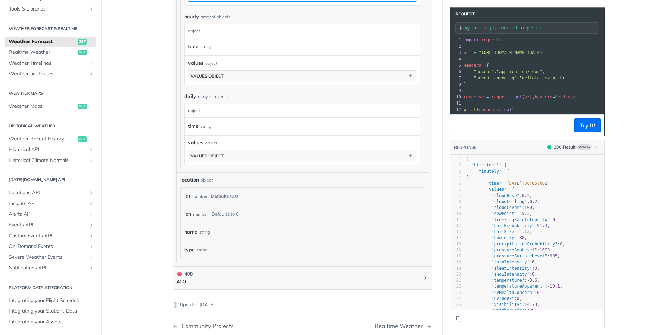
scroll to position [527, 0]
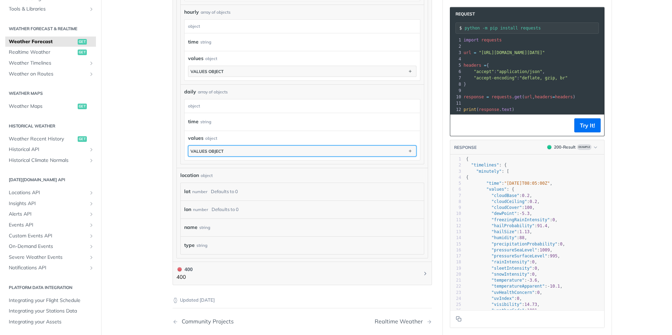
click at [276, 152] on button "values object" at bounding box center [302, 151] width 228 height 11
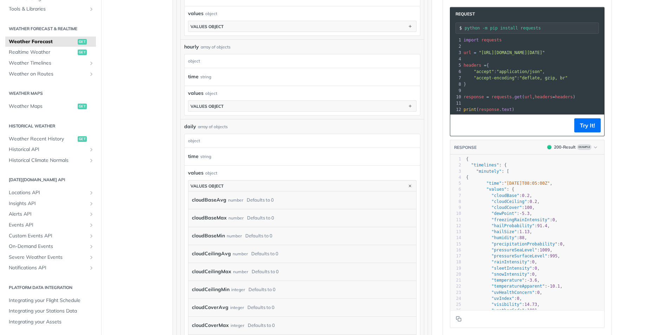
scroll to position [492, 0]
click at [206, 171] on div "object" at bounding box center [211, 174] width 12 height 6
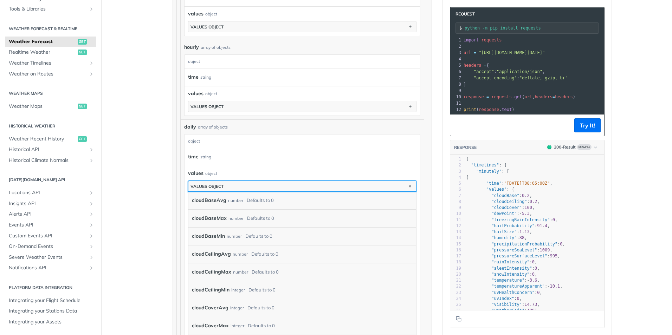
drag, startPoint x: 206, startPoint y: 188, endPoint x: 207, endPoint y: 200, distance: 11.7
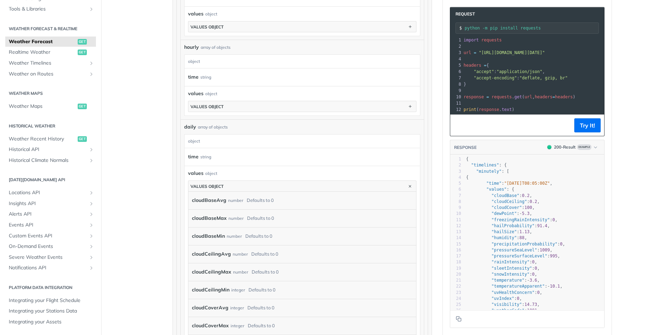
click at [207, 200] on label "cloudBaseAvg" at bounding box center [209, 201] width 34 height 10
click at [234, 201] on div "number" at bounding box center [235, 201] width 15 height 10
drag, startPoint x: 234, startPoint y: 201, endPoint x: 331, endPoint y: 200, distance: 96.7
click at [331, 200] on div "cloudBaseAvg number Defaults to 0" at bounding box center [297, 201] width 210 height 11
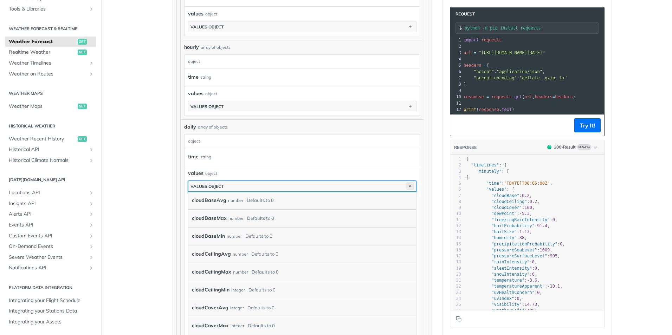
click at [407, 188] on icon "button" at bounding box center [411, 187] width 8 height 8
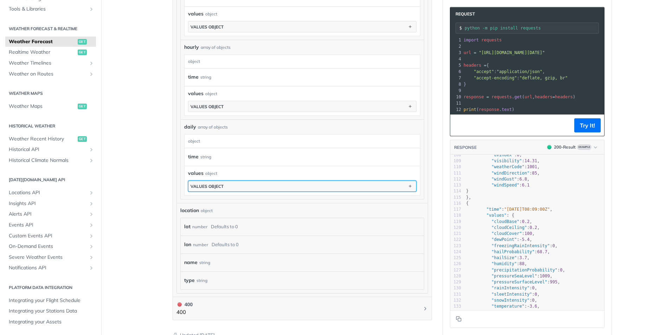
scroll to position [862, 0]
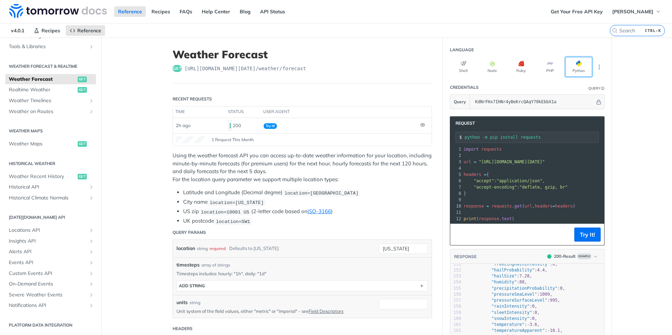
click at [579, 72] on button "Python" at bounding box center [578, 67] width 27 height 20
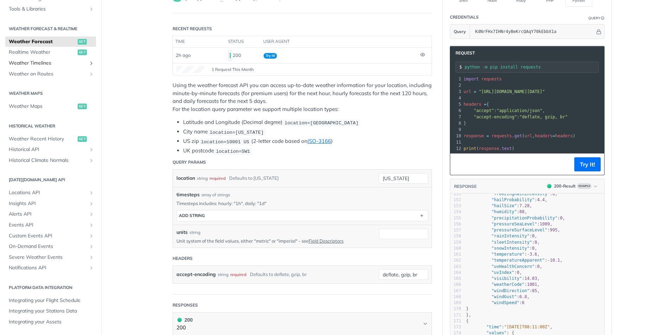
click at [27, 64] on span "Weather Timelines" at bounding box center [48, 63] width 78 height 7
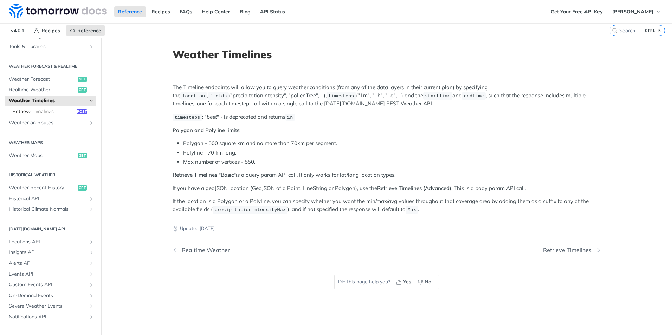
click at [29, 112] on span "Retrieve Timelines" at bounding box center [43, 111] width 63 height 7
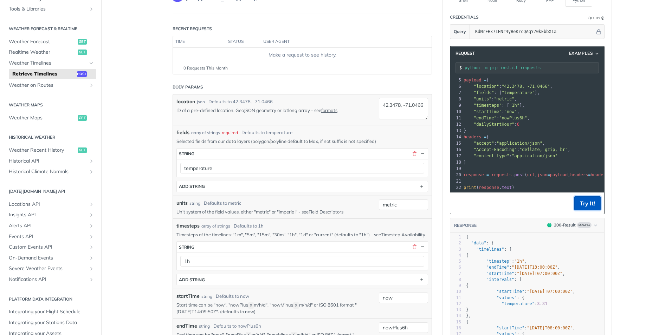
click at [585, 203] on button "Try It!" at bounding box center [588, 204] width 26 height 14
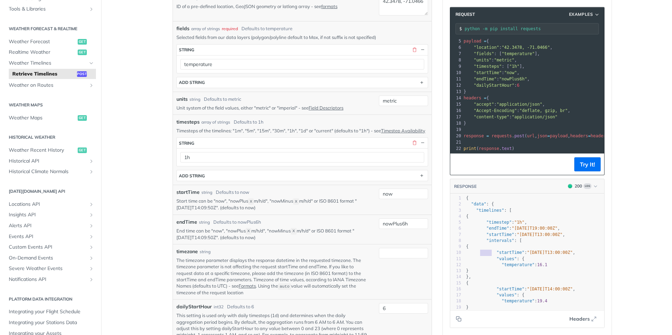
type textarea ""startTime": "2025-09-11T13:00:00Z","
drag, startPoint x: 478, startPoint y: 253, endPoint x: 588, endPoint y: 252, distance: 109.7
click at [588, 252] on pre ""startTime" : "2025-09-11T13:00:00Z" ," at bounding box center [535, 253] width 140 height 6
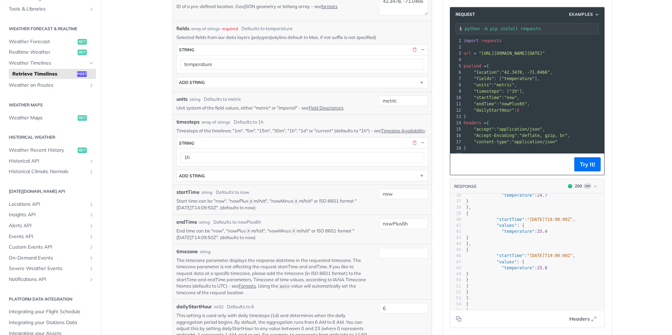
click at [520, 89] on pre ""timesteps" : [ "1h" ]," at bounding box center [560, 91] width 197 height 6
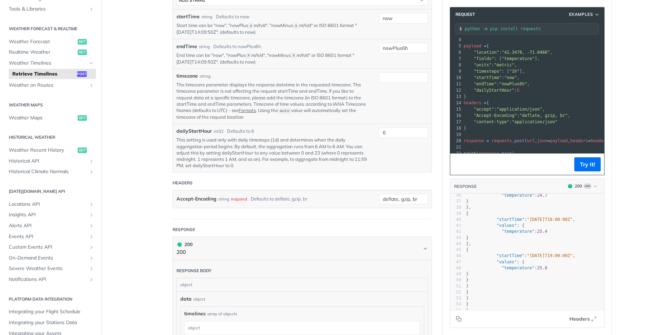
scroll to position [30, 0]
click at [565, 89] on pre "}" at bounding box center [560, 92] width 197 height 6
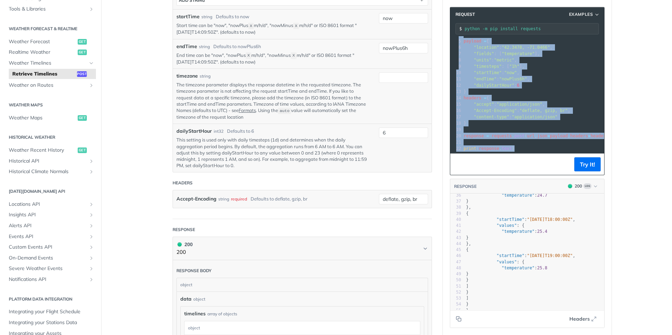
copy div "import requests 2 ​ 3 url = "https://api.tomorrow.io/v4/timelines?apikey=KdNrFH…"
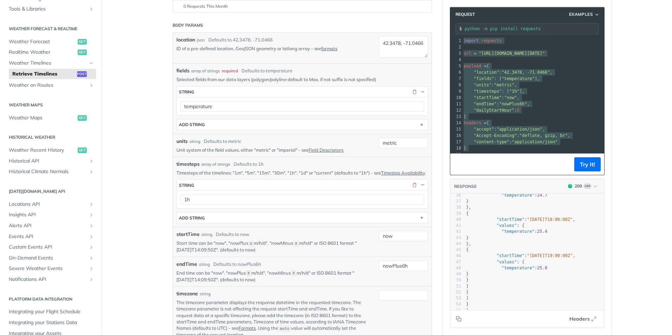
scroll to position [70, 0]
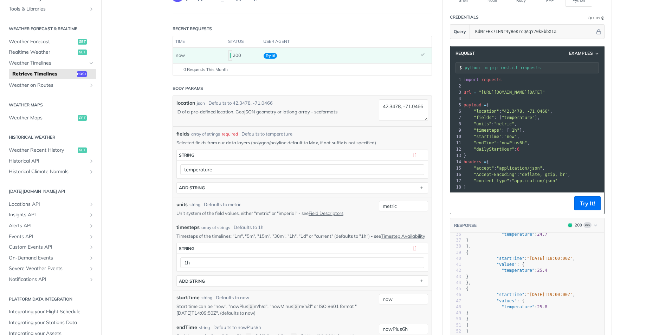
click at [381, 129] on div "fields array of strings required Defaults to temperature Selected fields from o…" at bounding box center [302, 162] width 259 height 70
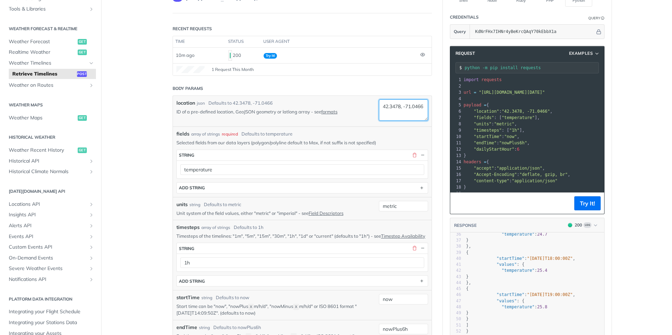
click at [412, 109] on textarea "42.3478, -71.0466" at bounding box center [403, 110] width 49 height 21
click at [417, 110] on textarea "42.3478, -71.0466" at bounding box center [403, 110] width 49 height 21
click at [417, 114] on textarea "42.3478, -71.0466" at bounding box center [403, 110] width 49 height 21
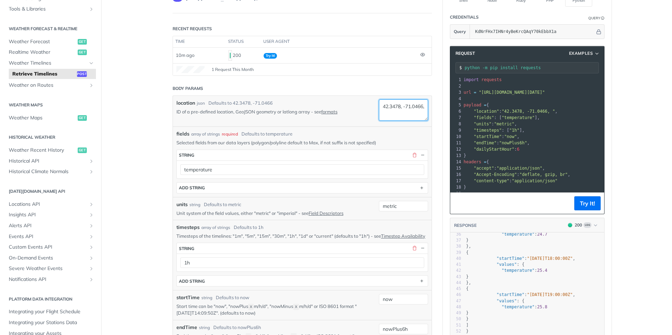
drag, startPoint x: 379, startPoint y: 105, endPoint x: 401, endPoint y: 112, distance: 22.7
click at [401, 112] on textarea "42.3478, -71.0466," at bounding box center [403, 110] width 49 height 21
click at [419, 117] on textarea "42.3478, -71.0466," at bounding box center [403, 110] width 49 height 21
paste textarea "42.3478, -71.0466"
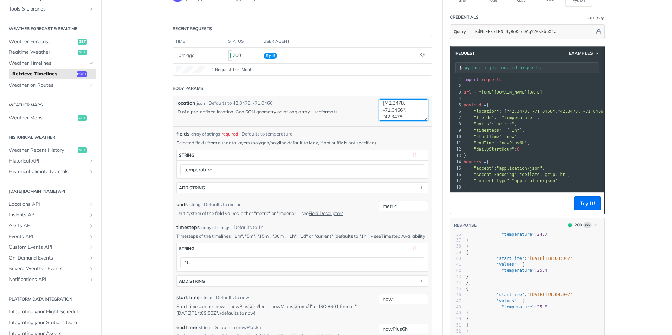
type textarea "["42.3478, -71.0466", "42.3478, -71.0466"]"
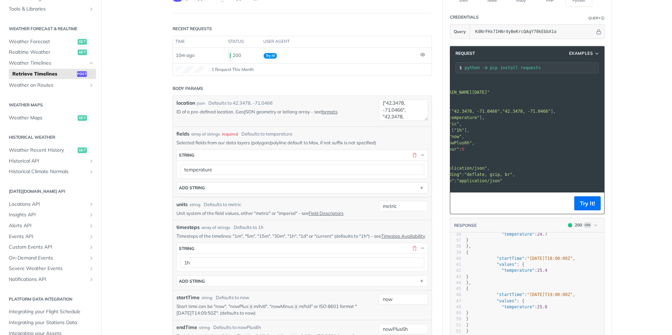
scroll to position [0, 0]
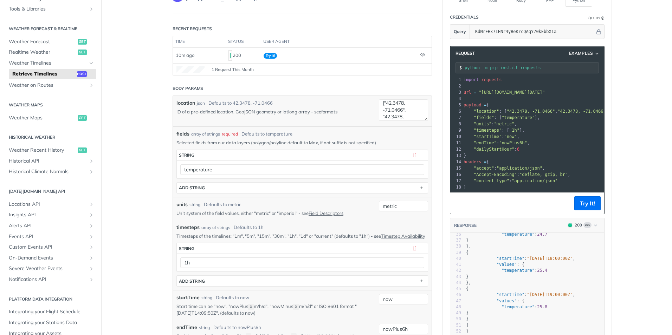
click at [327, 113] on link "formats" at bounding box center [329, 112] width 16 height 6
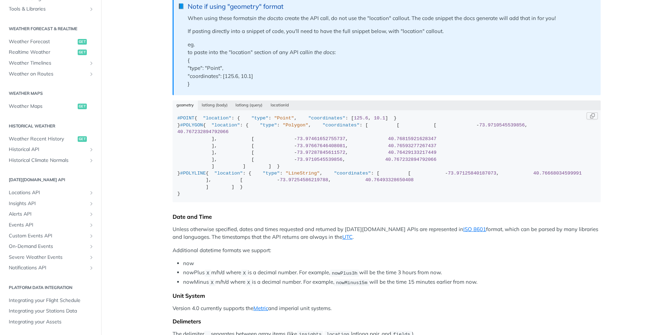
scroll to position [15, 0]
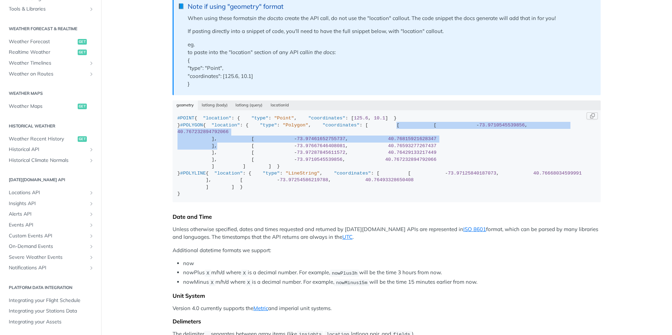
drag, startPoint x: 201, startPoint y: 192, endPoint x: 260, endPoint y: 247, distance: 80.6
click at [260, 198] on div "#POINT { "location" : { "type" : "Point" , "coordinates" : [ 125.6 , 10.1 ] } }…" at bounding box center [387, 156] width 419 height 83
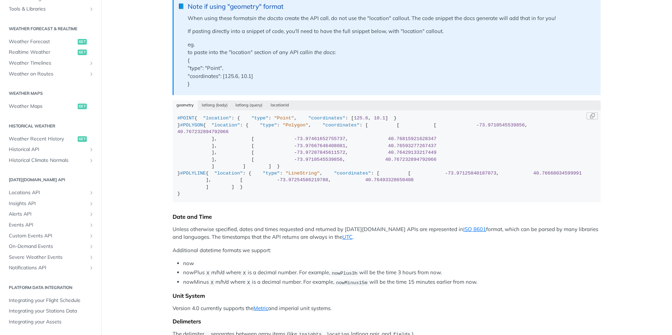
click at [439, 172] on div "#POINT { "location" : { "type" : "Point" , "coordinates" : [ 125.6 , 10.1 ] } }…" at bounding box center [387, 156] width 419 height 83
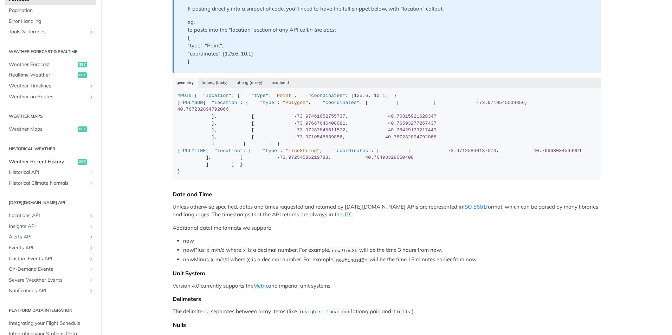
scroll to position [97, 0]
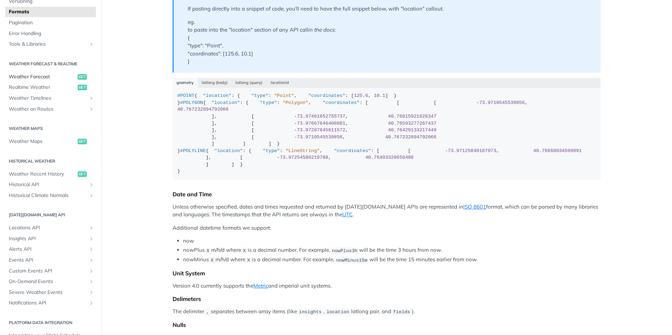
click at [39, 77] on span "Weather Forecast" at bounding box center [42, 76] width 67 height 7
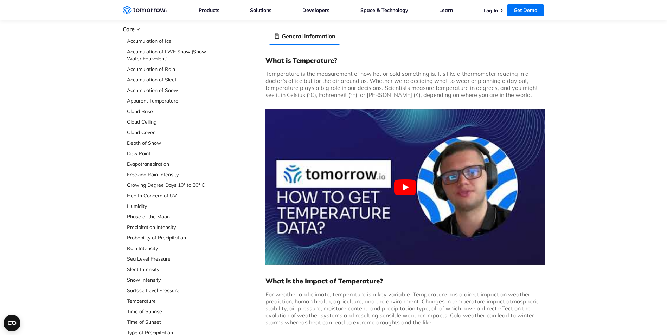
scroll to position [70, 0]
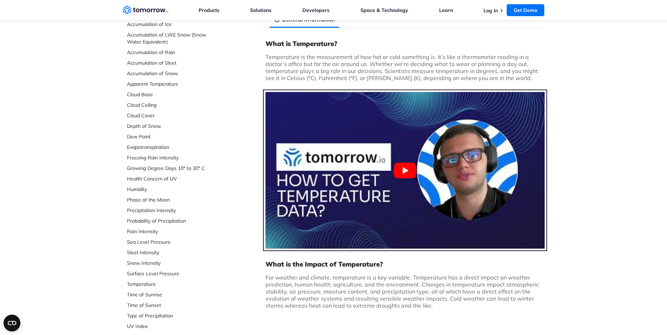
click at [399, 170] on button "Play Youtube video" at bounding box center [404, 170] width 279 height 157
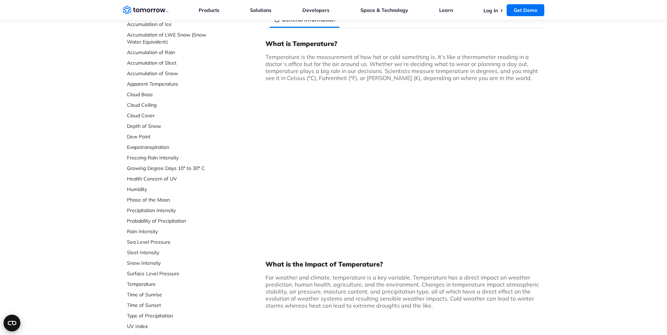
click at [9, 323] on circle "Open CMP widget" at bounding box center [12, 323] width 17 height 17
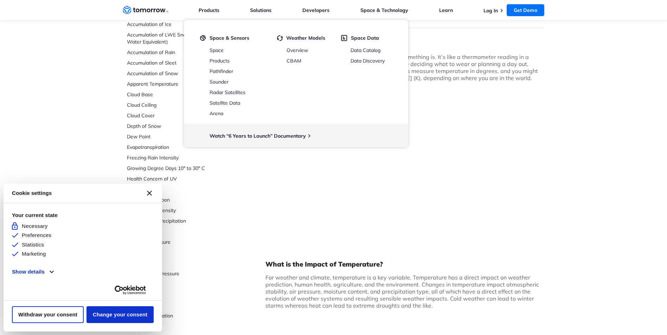
click at [263, 246] on div "Select Data Layer Core Accumulation of Ice Accumulation of LWE Snow (Snow Water…" at bounding box center [334, 305] width 422 height 643
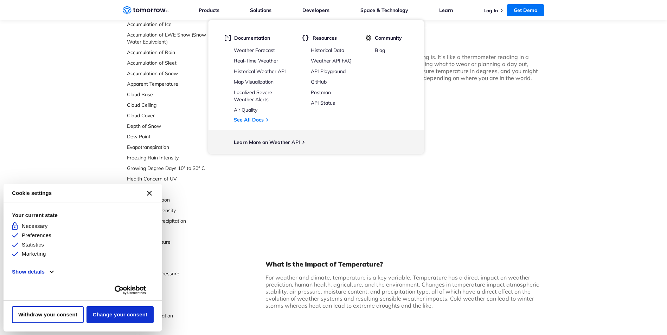
click at [71, 73] on div "Select Data Layer Core Accumulation of Ice Accumulation of LWE Snow (Snow Water…" at bounding box center [333, 305] width 667 height 643
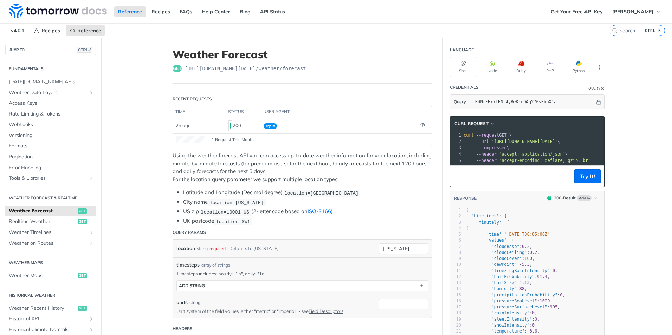
scroll to position [0, 0]
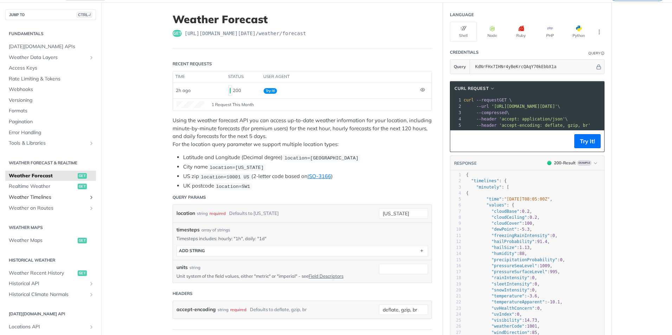
click at [43, 199] on span "Weather Timelines" at bounding box center [48, 197] width 78 height 7
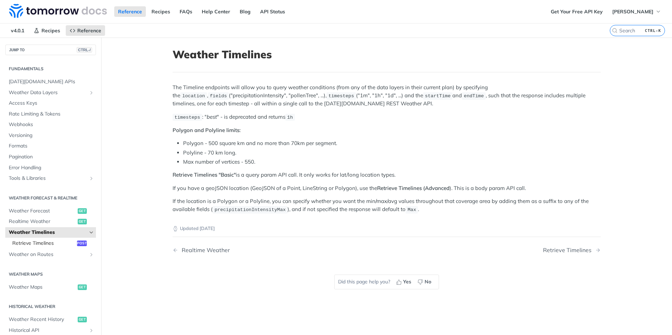
click at [37, 244] on span "Retrieve Timelines" at bounding box center [43, 243] width 63 height 7
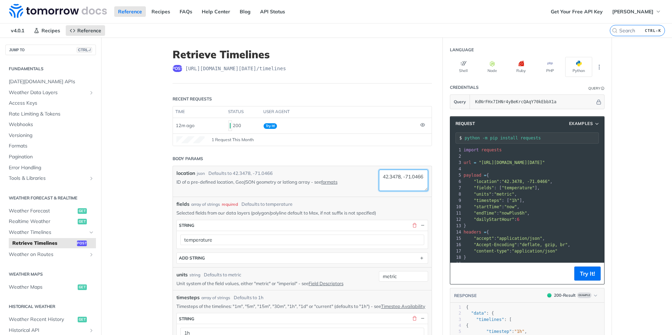
click at [412, 181] on textarea "42.3478, -71.0466" at bounding box center [403, 180] width 49 height 21
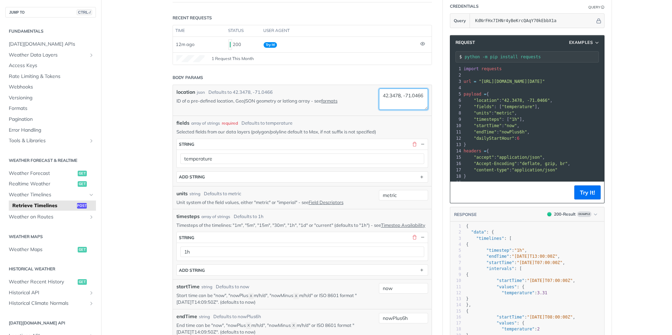
scroll to position [70, 0]
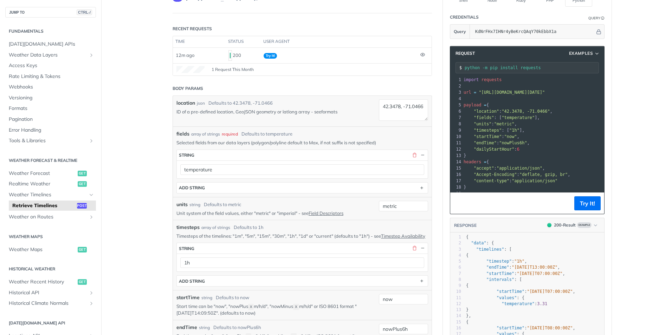
click at [330, 111] on link "formats" at bounding box center [329, 112] width 16 height 6
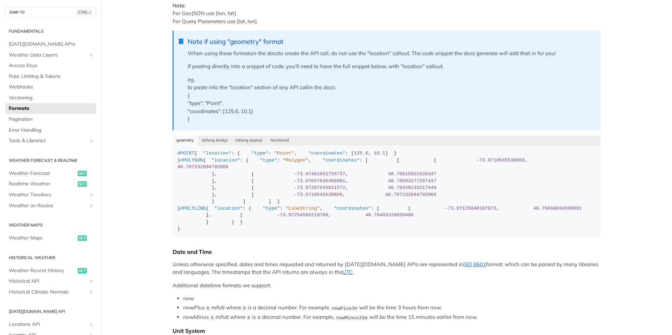
scroll to position [188, 0]
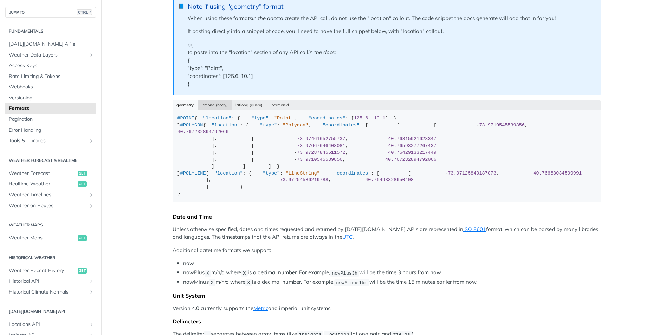
click at [218, 104] on button "latlong (body)" at bounding box center [215, 106] width 34 height 10
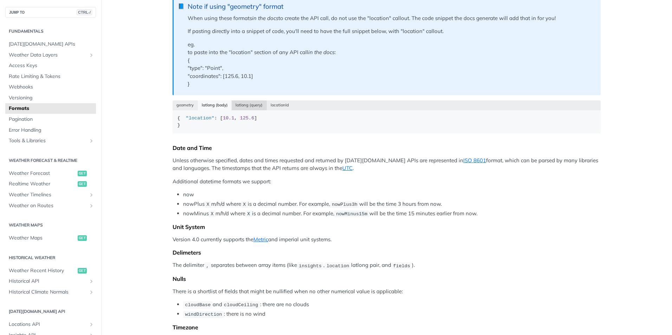
click at [249, 106] on button "latlong (query)" at bounding box center [249, 106] width 35 height 10
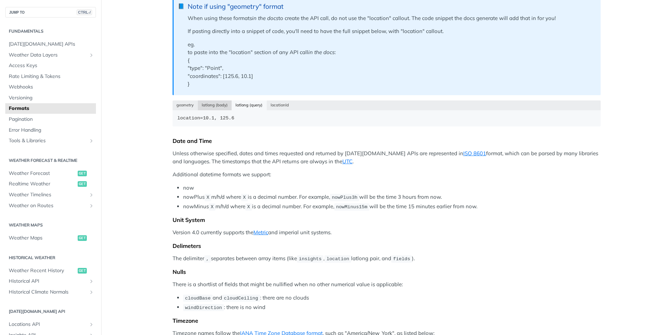
click at [216, 105] on button "latlong (body)" at bounding box center [215, 106] width 34 height 10
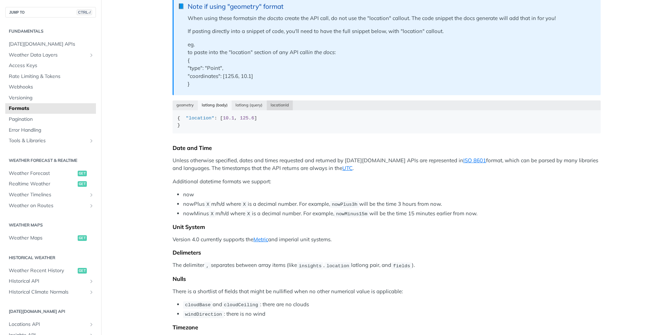
click at [271, 104] on button "locationId" at bounding box center [280, 106] width 26 height 10
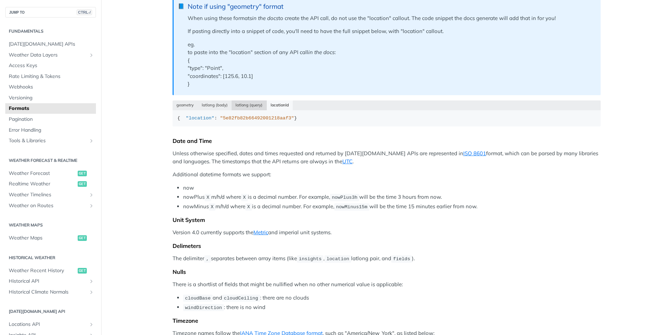
click at [245, 103] on button "latlong (query)" at bounding box center [249, 106] width 35 height 10
click at [218, 102] on button "latlong (body)" at bounding box center [215, 106] width 34 height 10
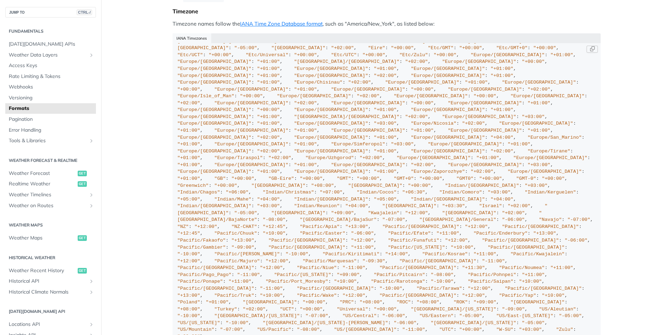
scroll to position [2919, 0]
drag, startPoint x: 188, startPoint y: 144, endPoint x: 221, endPoint y: 143, distance: 33.4
click at [221, 169] on span ""Europe/[GEOGRAPHIC_DATA]"" at bounding box center [215, 171] width 74 height 5
copy span "Europe/[GEOGRAPHIC_DATA]"
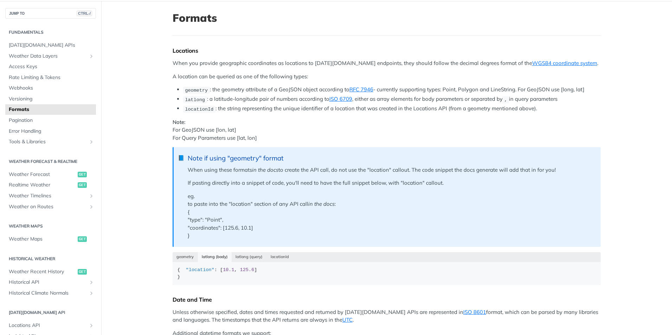
scroll to position [0, 0]
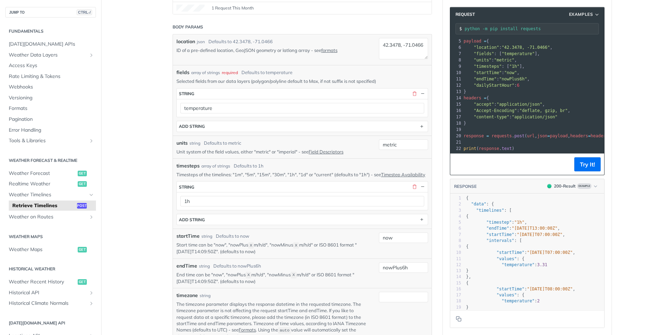
scroll to position [246, 0]
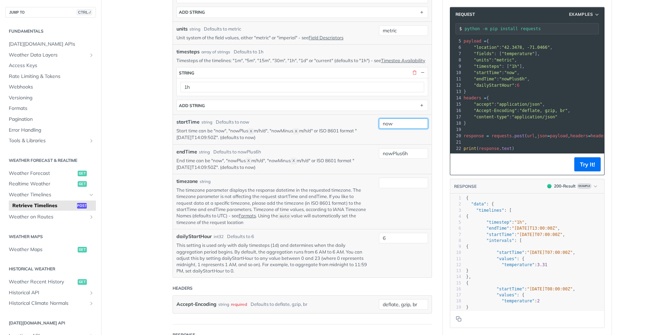
click at [401, 129] on input "now" at bounding box center [403, 124] width 49 height 11
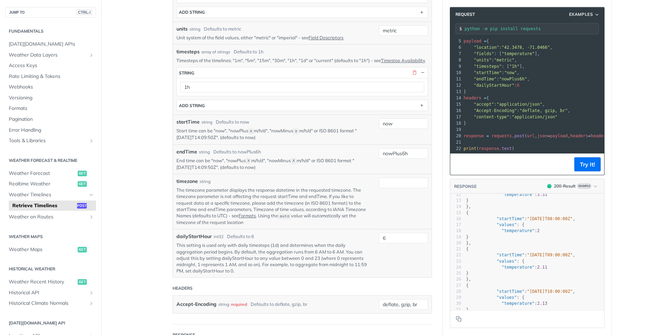
click at [288, 193] on p "The timezone parameter displays the response datetime in the requested timezone…" at bounding box center [273, 206] width 192 height 39
click at [230, 194] on p "The timezone parameter displays the response datetime in the requested timezone…" at bounding box center [273, 206] width 192 height 39
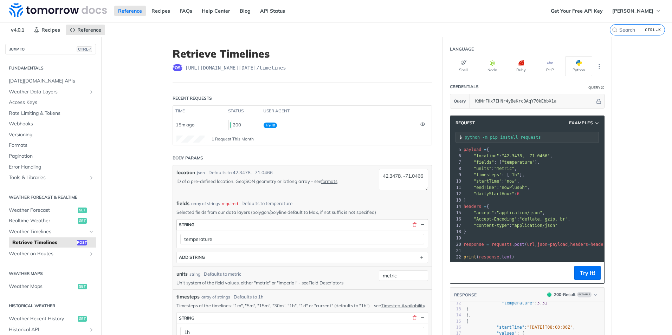
scroll to position [0, 0]
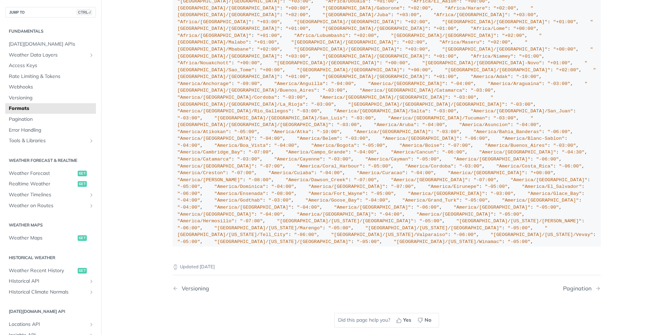
scroll to position [668, 0]
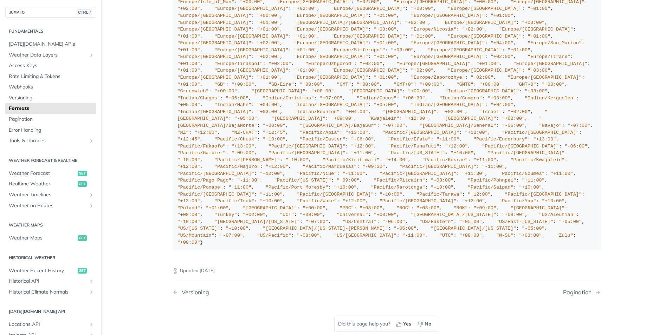
scroll to position [2848, 0]
click at [221, 80] on span ""Europe/Warsaw"" at bounding box center [215, 77] width 74 height 5
copy span "Europe/Warsaw"
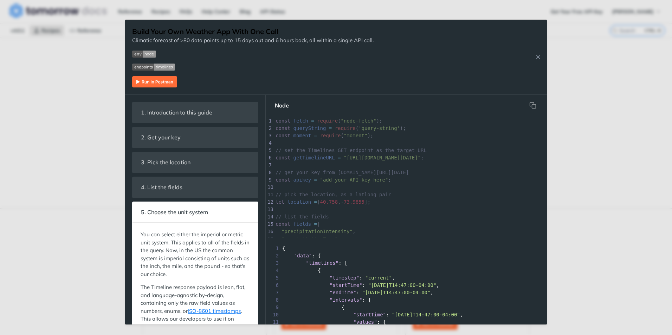
scroll to position [105, 0]
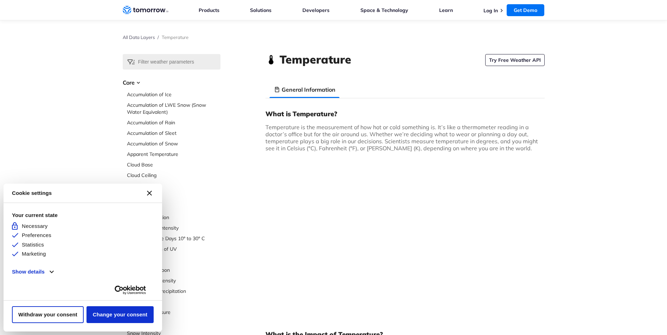
click at [149, 193] on icon "[#WIDGET_ICON_CROSS#]" at bounding box center [149, 193] width 5 height 5
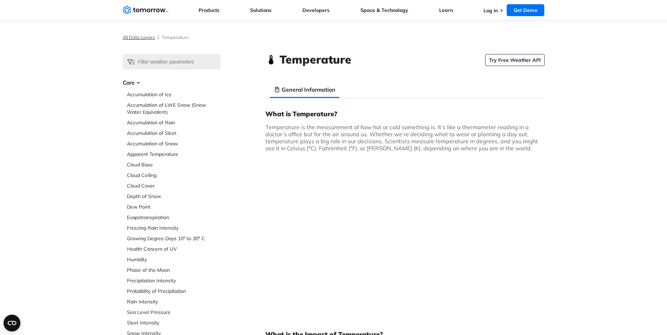
click at [143, 38] on link "All Data Layers" at bounding box center [139, 37] width 32 height 6
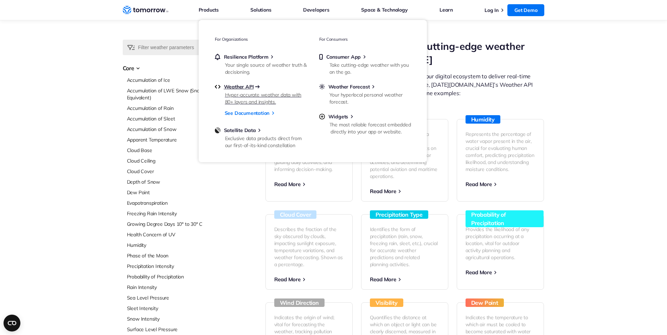
click at [246, 86] on span "Weather API" at bounding box center [239, 87] width 30 height 6
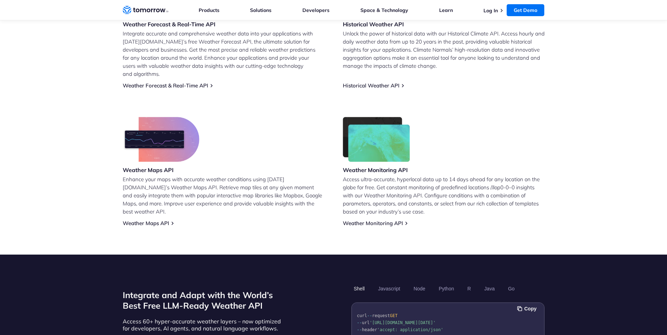
scroll to position [141, 0]
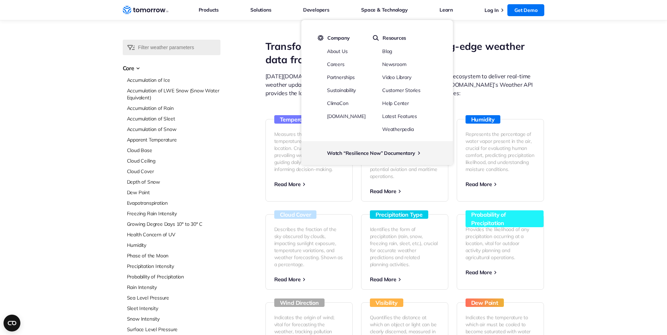
click at [594, 109] on div "Select Data Layer Core Accumulation of Ice Accumulation of LWE Snow (Snow Water…" at bounding box center [333, 297] width 667 height 515
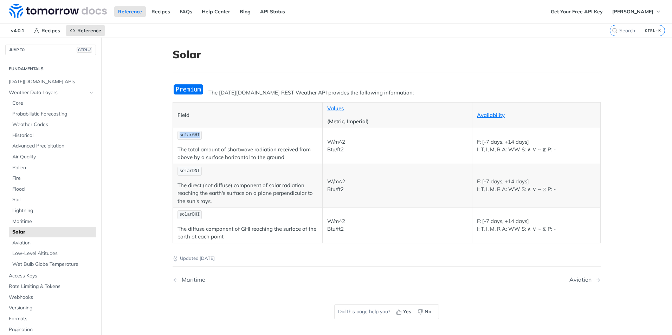
drag, startPoint x: 177, startPoint y: 136, endPoint x: 204, endPoint y: 135, distance: 27.1
click at [204, 135] on p "solarGHI" at bounding box center [248, 135] width 140 height 10
copy span "solarGHI"
drag, startPoint x: 175, startPoint y: 173, endPoint x: 200, endPoint y: 173, distance: 25.3
click at [200, 173] on p "solarDNI" at bounding box center [248, 171] width 140 height 10
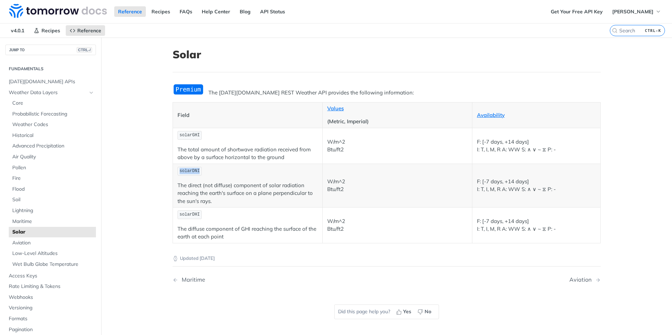
copy span "solarDNI"
click at [137, 137] on main "JUMP TO CTRL-/ Fundamentals [DATE][DOMAIN_NAME] APIs Weather Data Layers Core P…" at bounding box center [336, 205] width 672 height 335
drag, startPoint x: 176, startPoint y: 214, endPoint x: 202, endPoint y: 213, distance: 25.7
click at [202, 213] on p "solarDHI" at bounding box center [248, 215] width 140 height 10
copy span "solarDHI"
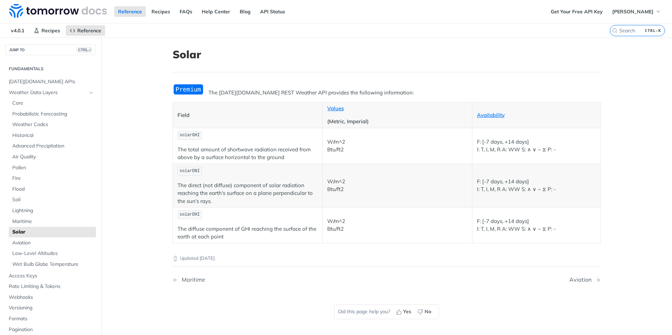
drag, startPoint x: 135, startPoint y: 101, endPoint x: 151, endPoint y: 111, distance: 19.0
click at [136, 101] on main "JUMP TO CTRL-/ Fundamentals [DATE][DOMAIN_NAME] APIs Weather Data Layers Core P…" at bounding box center [336, 205] width 672 height 335
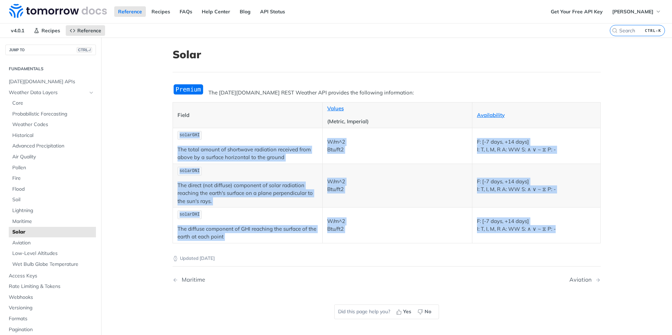
drag, startPoint x: 176, startPoint y: 135, endPoint x: 565, endPoint y: 231, distance: 400.5
click at [565, 231] on tbody "solarGHI The total amount of shortwave radiation received from above by a surfa…" at bounding box center [387, 185] width 428 height 115
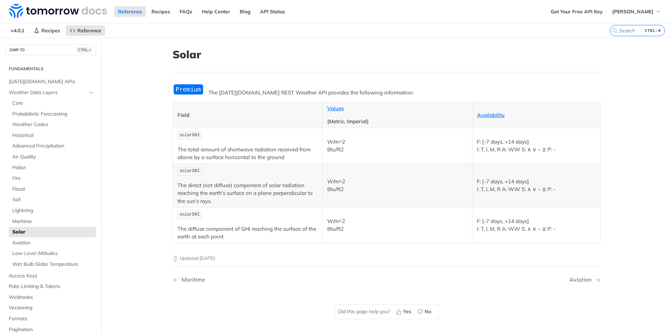
click at [429, 58] on h1 "Solar" at bounding box center [387, 54] width 428 height 13
drag, startPoint x: 176, startPoint y: 134, endPoint x: 215, endPoint y: 137, distance: 39.2
click at [215, 137] on p "solarGHI" at bounding box center [248, 135] width 140 height 10
copy span "solarGHI"
drag, startPoint x: 180, startPoint y: 171, endPoint x: 206, endPoint y: 174, distance: 26.5
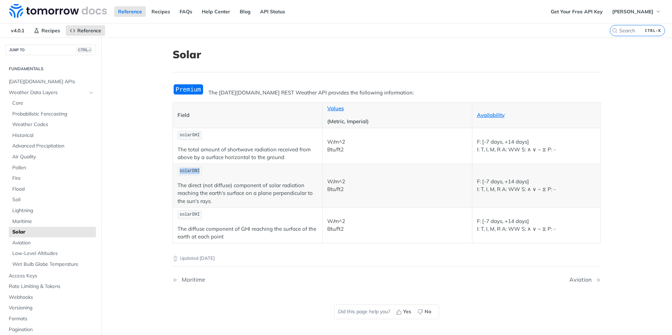
click at [206, 174] on p "solarDNI" at bounding box center [248, 171] width 140 height 10
copy span "solarDNI"
drag, startPoint x: 176, startPoint y: 214, endPoint x: 198, endPoint y: 215, distance: 22.2
click at [198, 215] on p "solarDHI" at bounding box center [248, 215] width 140 height 10
copy span "solarDHI"
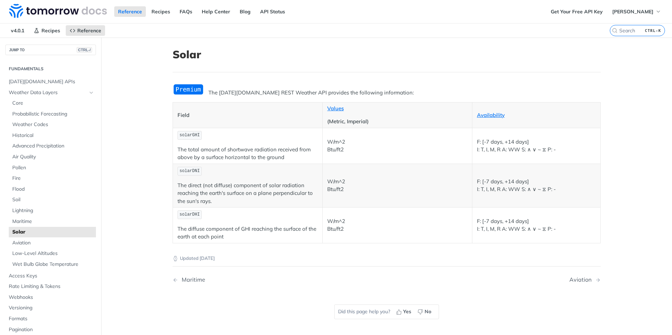
click at [255, 171] on p "solarDNI" at bounding box center [248, 171] width 140 height 10
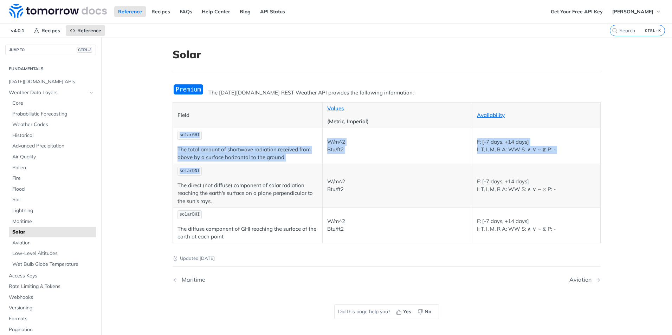
drag, startPoint x: 176, startPoint y: 133, endPoint x: 201, endPoint y: 172, distance: 46.5
click at [201, 172] on tbody "solarGHI The total amount of shortwave radiation received from above by a surfa…" at bounding box center [387, 185] width 428 height 115
copy tbody "solarGHI The total amount of shortwave radiation received from above by a surfa…"
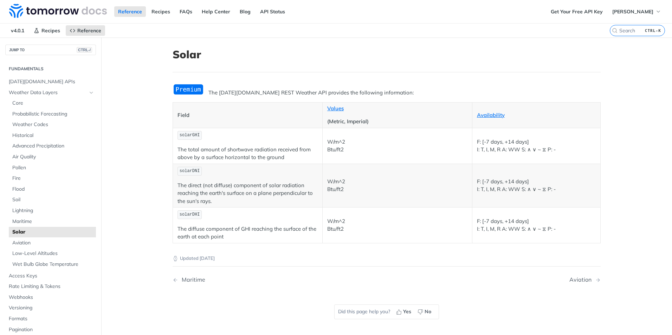
click at [213, 202] on p "The direct (not diffuse) component of solar radiation reaching the earth's surf…" at bounding box center [248, 194] width 140 height 24
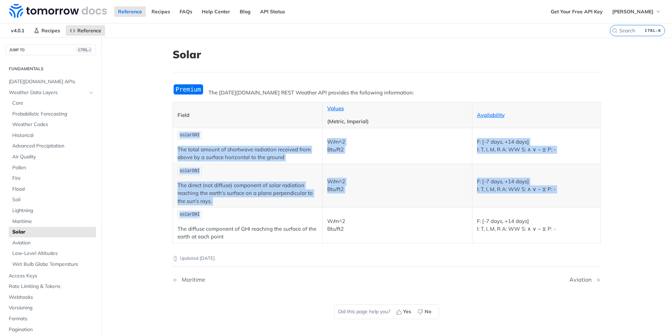
drag, startPoint x: 174, startPoint y: 134, endPoint x: 199, endPoint y: 215, distance: 84.4
click at [199, 215] on tbody "solarGHI The total amount of shortwave radiation received from above by a surfa…" at bounding box center [387, 185] width 428 height 115
copy tbody "solarGHI The total amount of shortwave radiation received from above by a surfa…"
click at [17, 104] on span "Core" at bounding box center [53, 103] width 82 height 7
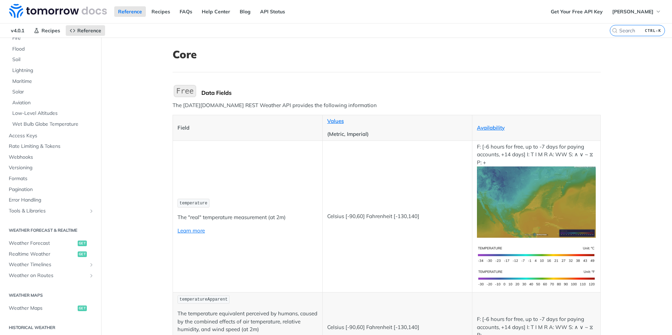
scroll to position [141, 0]
click at [31, 88] on link "Solar" at bounding box center [52, 92] width 87 height 11
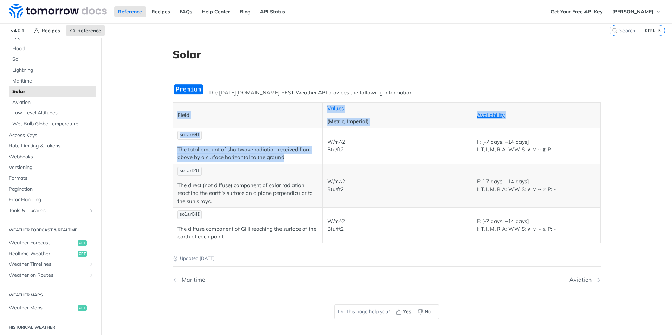
drag, startPoint x: 170, startPoint y: 154, endPoint x: 314, endPoint y: 155, distance: 144.5
click at [314, 155] on article "Solar The [DATE][DOMAIN_NAME] REST Weather API provides the following informati…" at bounding box center [387, 205] width 450 height 335
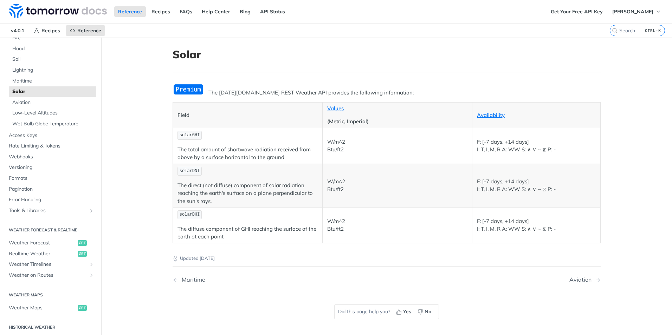
click at [178, 168] on code "solarDNI" at bounding box center [190, 171] width 24 height 9
